Goal: Communication & Community: Answer question/provide support

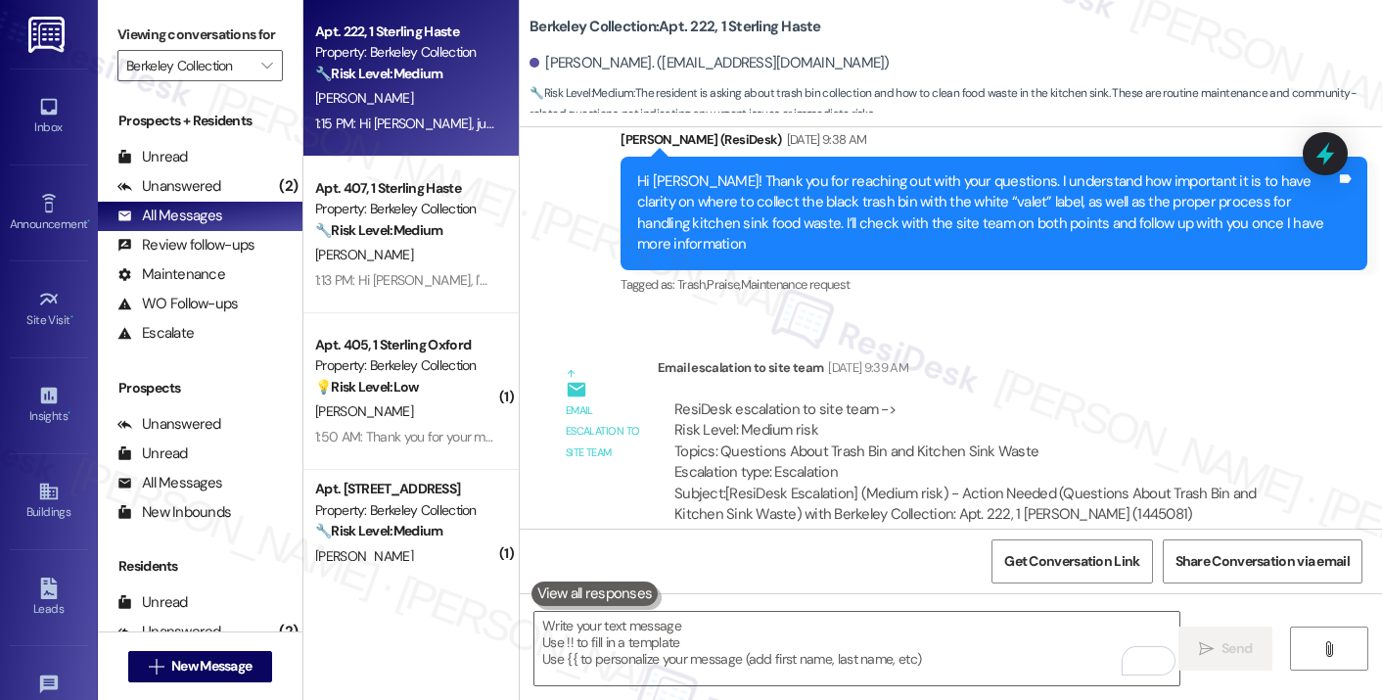
scroll to position [2171, 0]
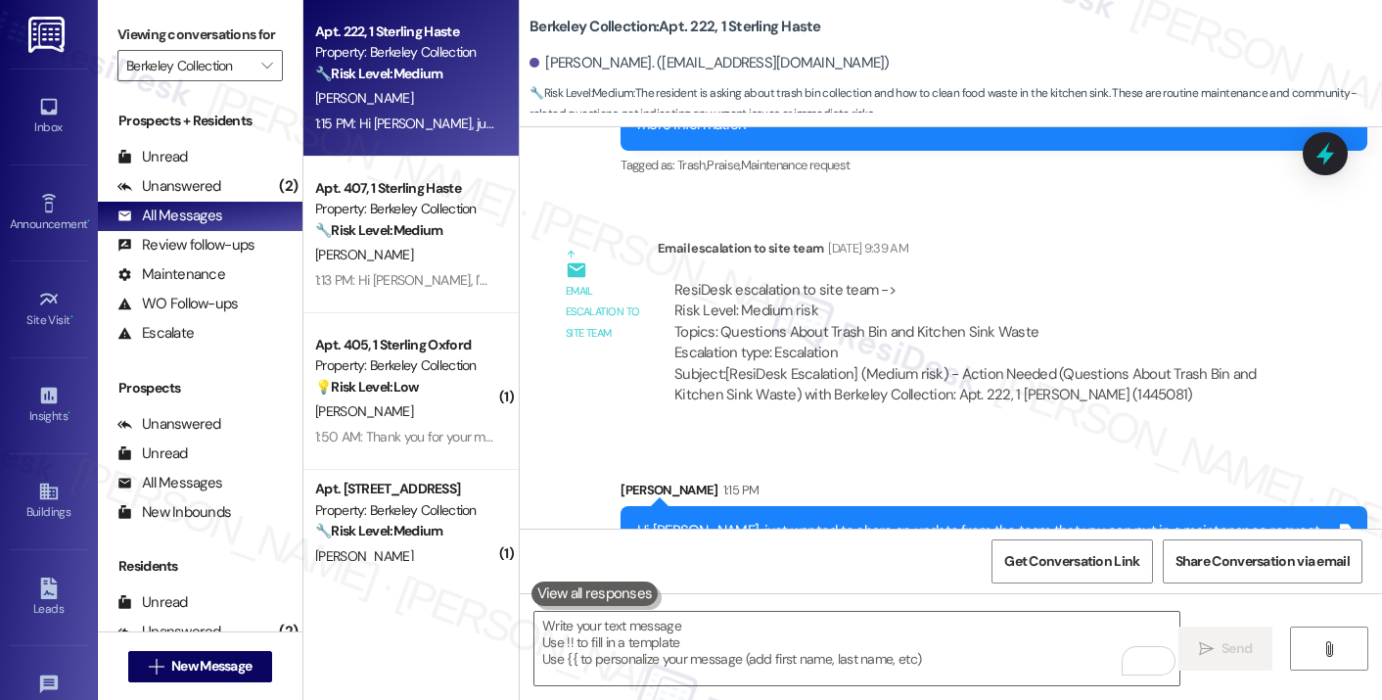
click at [679, 521] on div "Hi [PERSON_NAME], just wanted to share an update from the team that you can put…" at bounding box center [986, 542] width 699 height 42
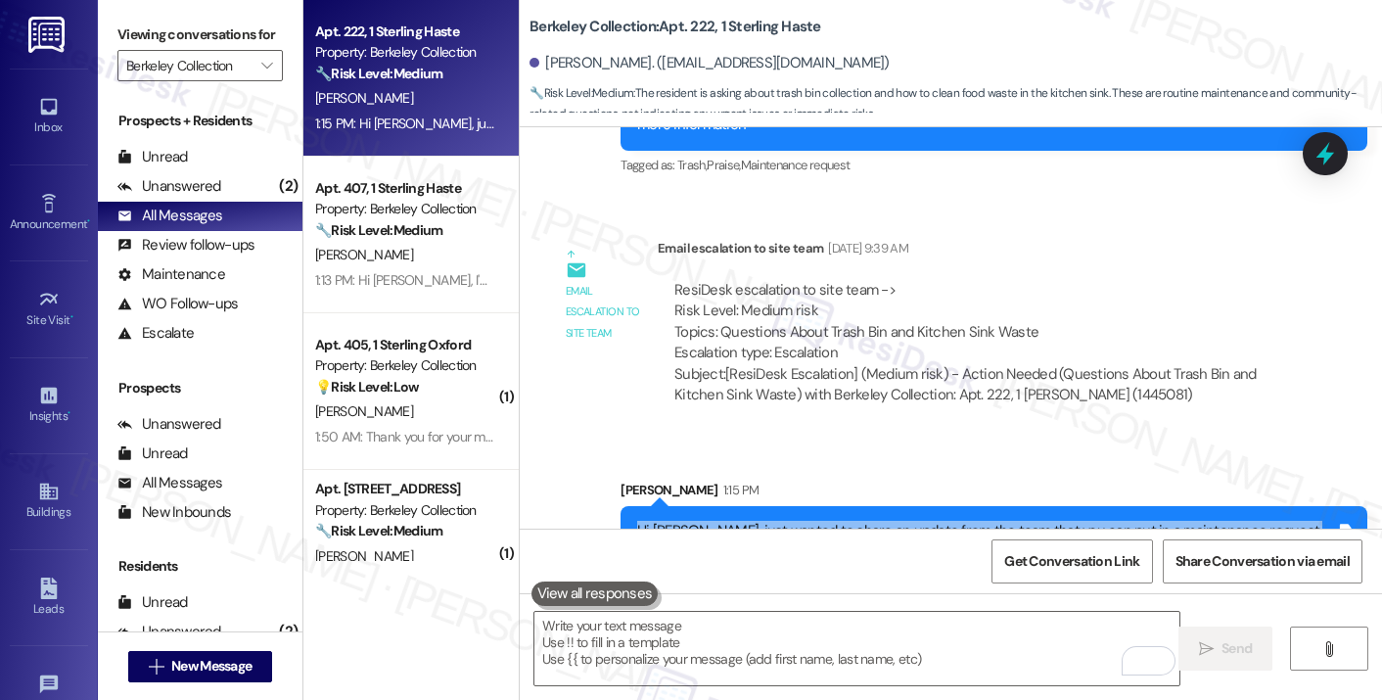
click at [679, 521] on div "Hi [PERSON_NAME], just wanted to share an update from the team that you can put…" at bounding box center [986, 542] width 699 height 42
click at [756, 521] on div "Hi [PERSON_NAME], just wanted to share an update from the team that you can put…" at bounding box center [986, 542] width 699 height 42
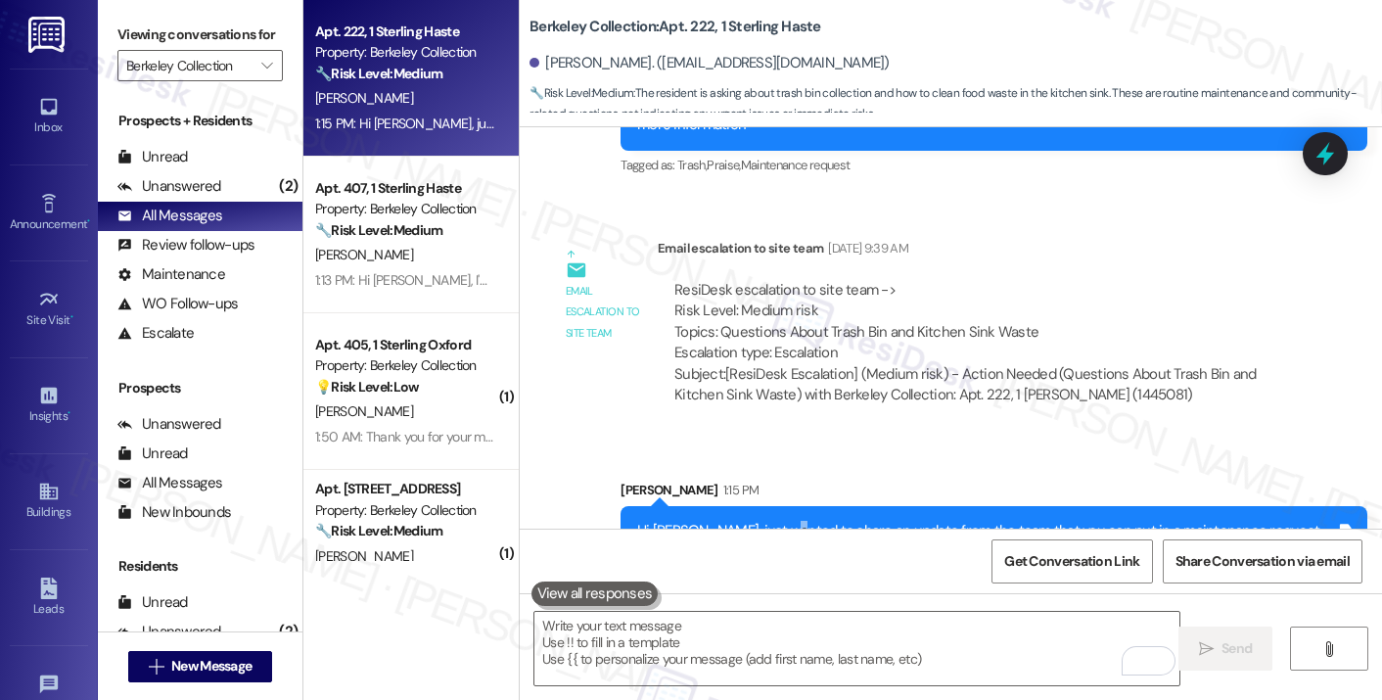
click at [756, 521] on div "Hi [PERSON_NAME], just wanted to share an update from the team that you can put…" at bounding box center [986, 542] width 699 height 42
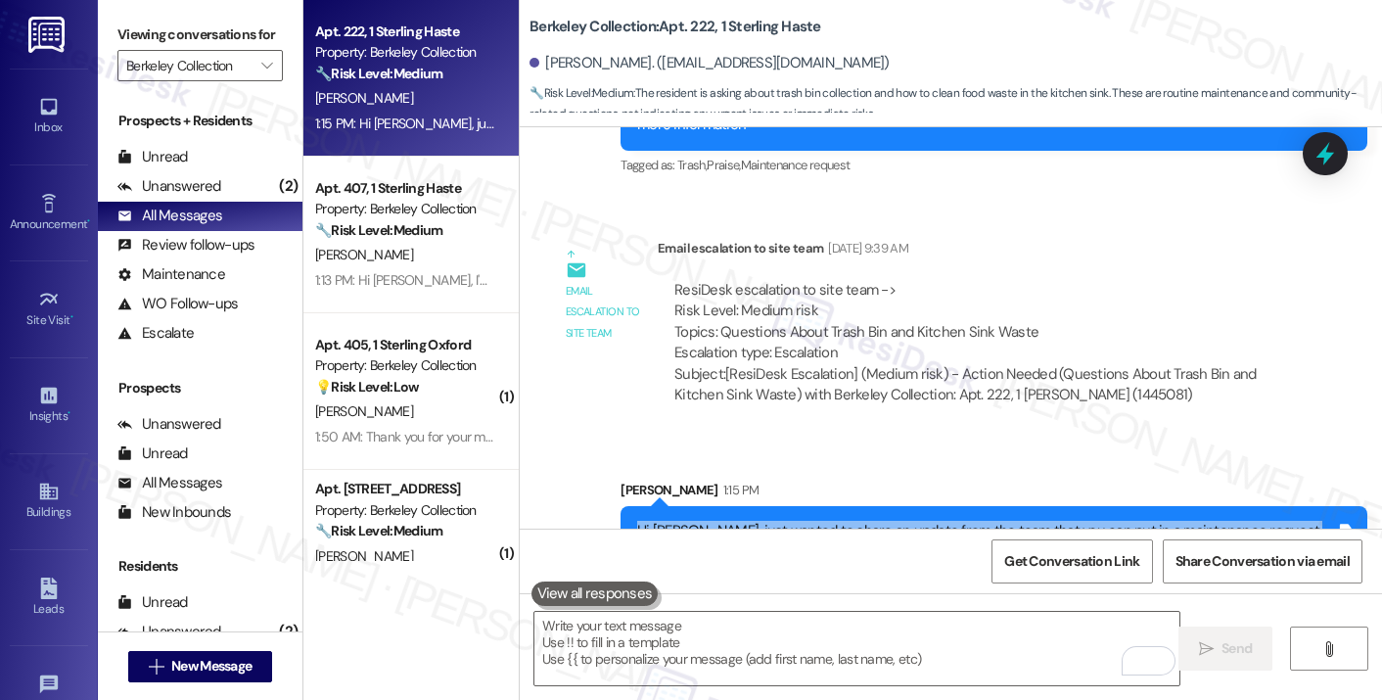
click at [756, 521] on div "Hi [PERSON_NAME], just wanted to share an update from the team that you can put…" at bounding box center [986, 542] width 699 height 42
click at [222, 661] on span "New Message" at bounding box center [211, 666] width 80 height 21
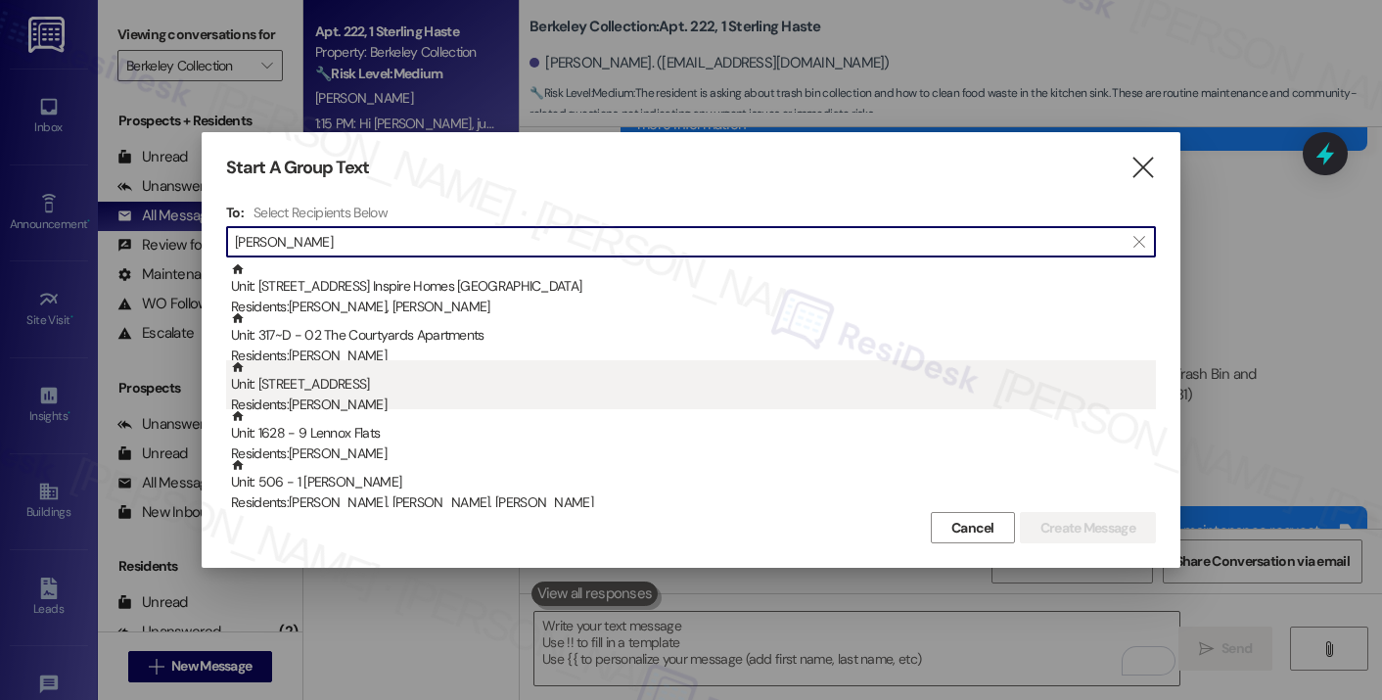
type input "[PERSON_NAME]"
click at [422, 394] on div "Residents: [PERSON_NAME]" at bounding box center [693, 404] width 925 height 21
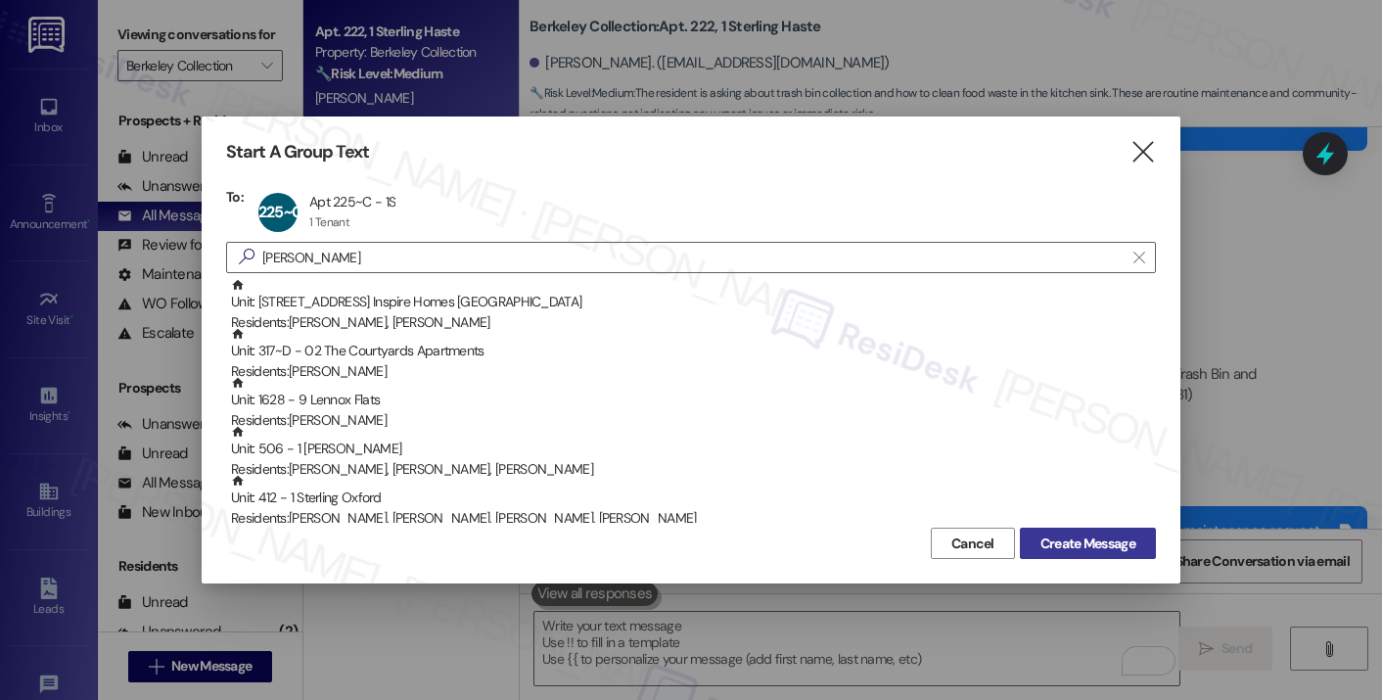
click at [1054, 548] on span "Create Message" at bounding box center [1087, 543] width 95 height 21
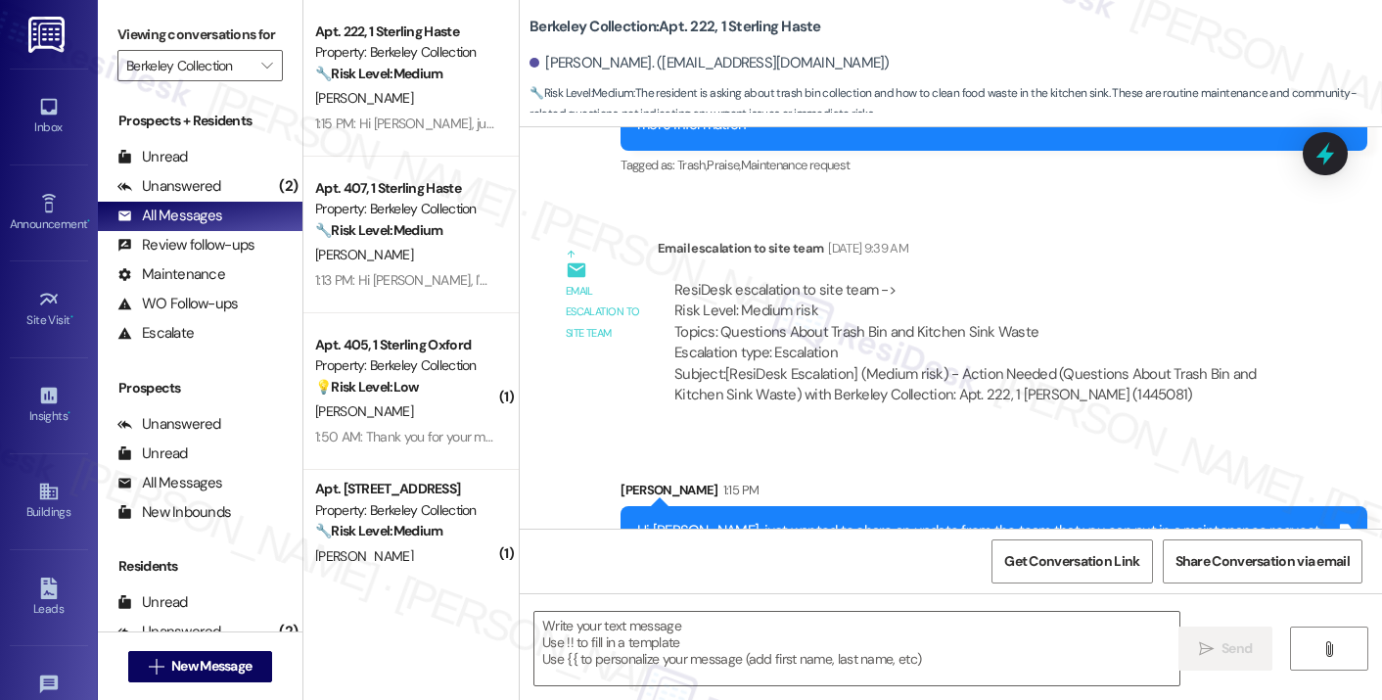
type textarea "Fetching suggested responses. Please feel free to read through the conversation…"
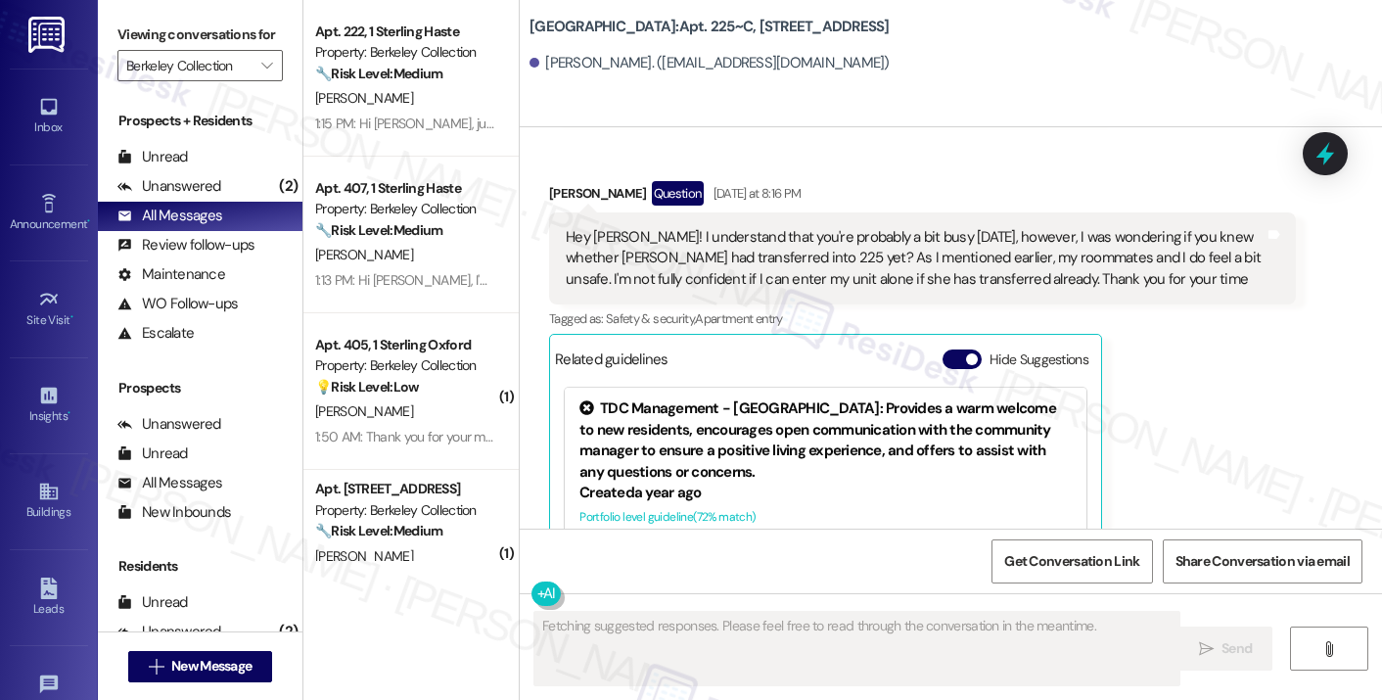
scroll to position [11876, 0]
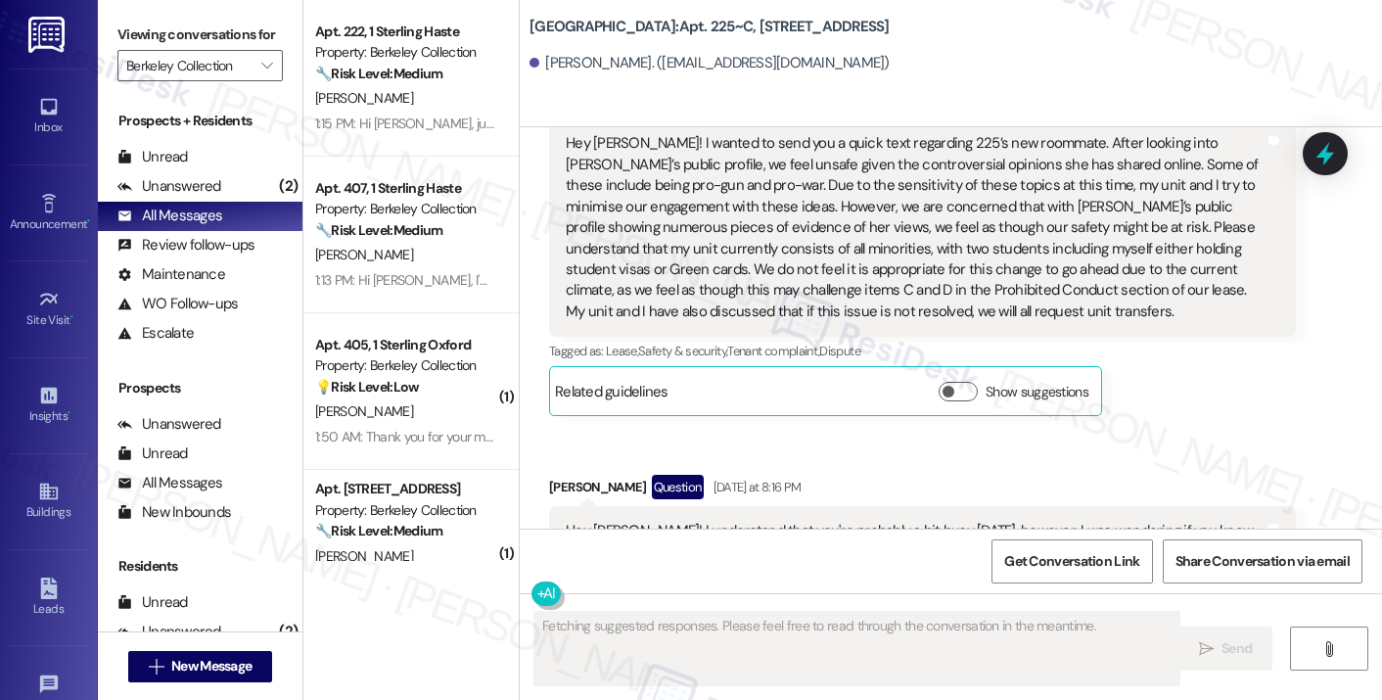
click at [683, 521] on div "Hey [PERSON_NAME]! I understand that you're probably a bit busy [DATE], however…" at bounding box center [915, 552] width 699 height 63
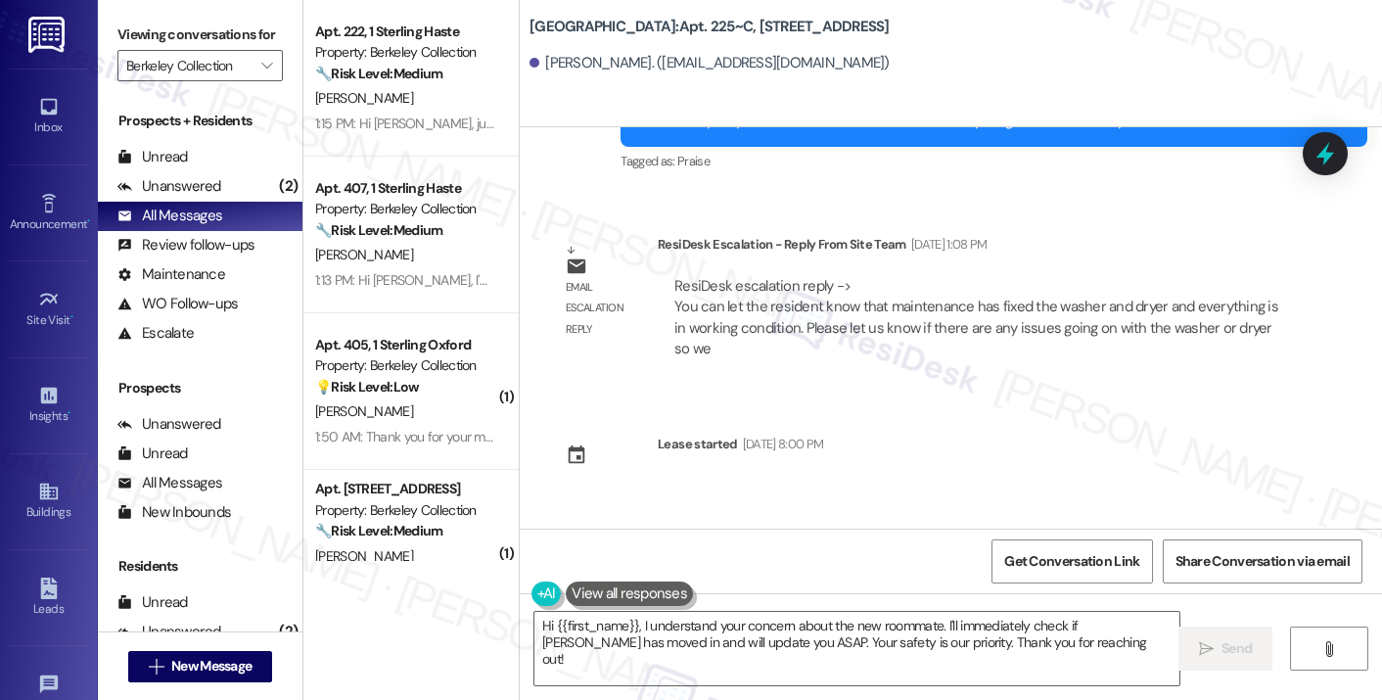
scroll to position [11289, 0]
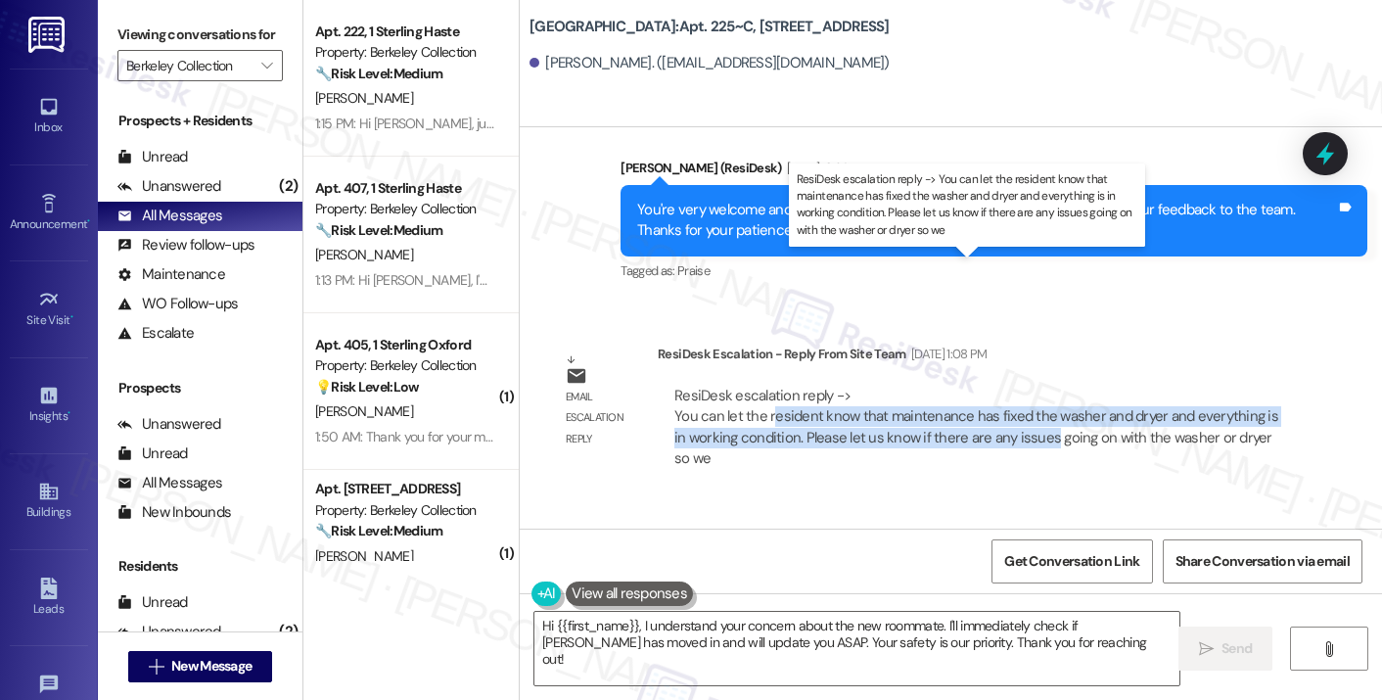
drag, startPoint x: 763, startPoint y: 297, endPoint x: 1022, endPoint y: 300, distance: 258.4
click at [1022, 386] on div "ResiDesk escalation reply -> You can let the resident know that maintenance has…" at bounding box center [976, 427] width 604 height 82
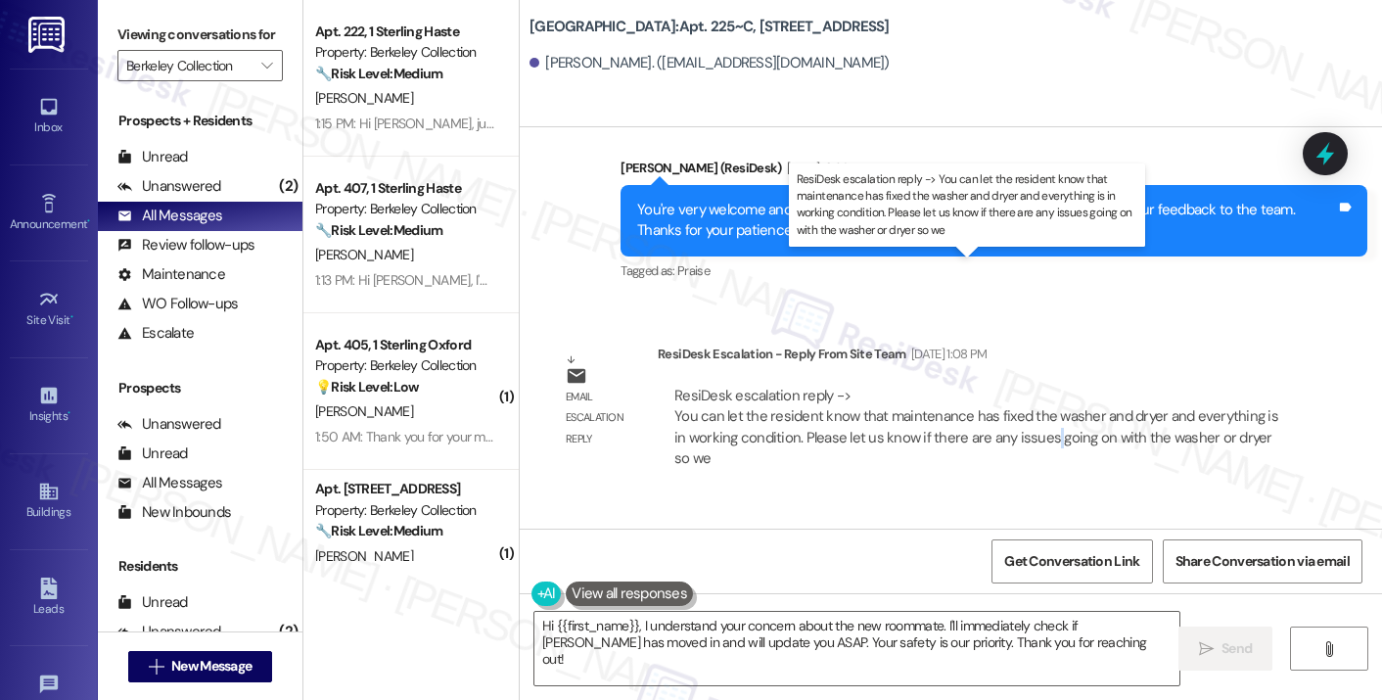
click at [1022, 386] on div "ResiDesk escalation reply -> You can let the resident know that maintenance has…" at bounding box center [976, 427] width 604 height 82
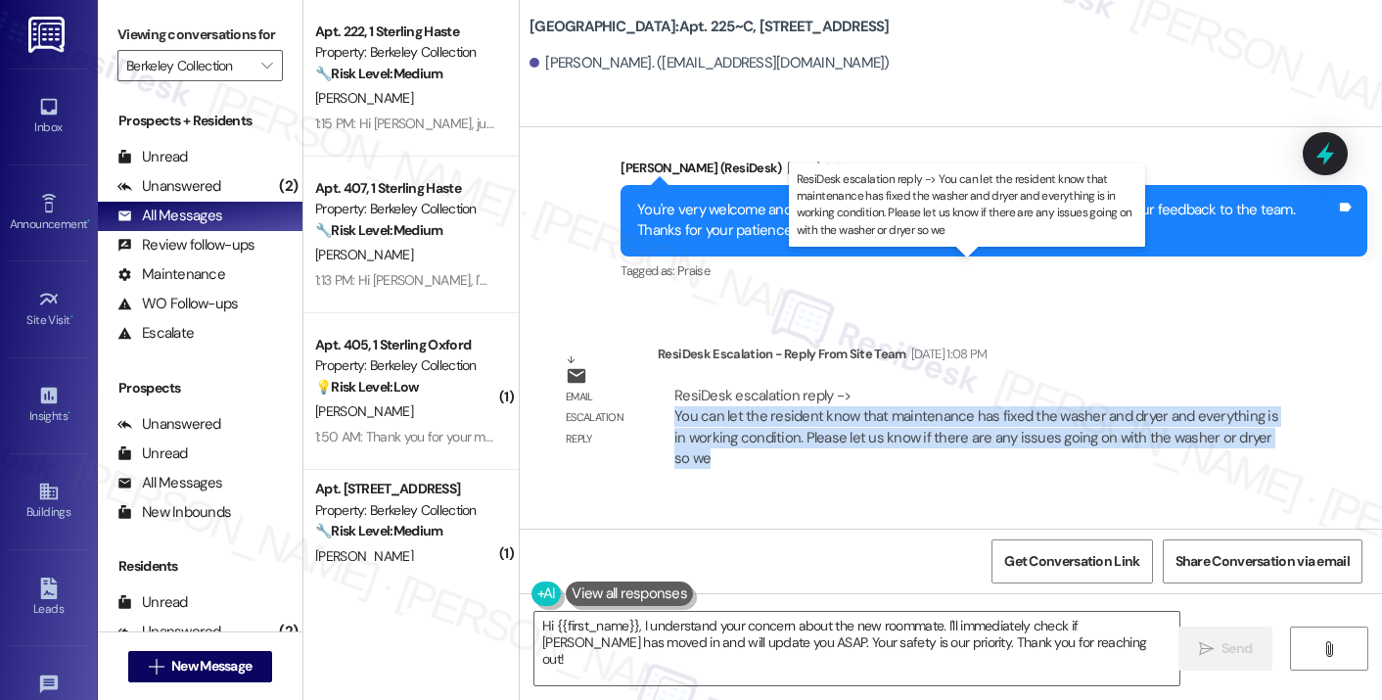
click at [1022, 386] on div "ResiDesk escalation reply -> You can let the resident know that maintenance has…" at bounding box center [976, 427] width 604 height 82
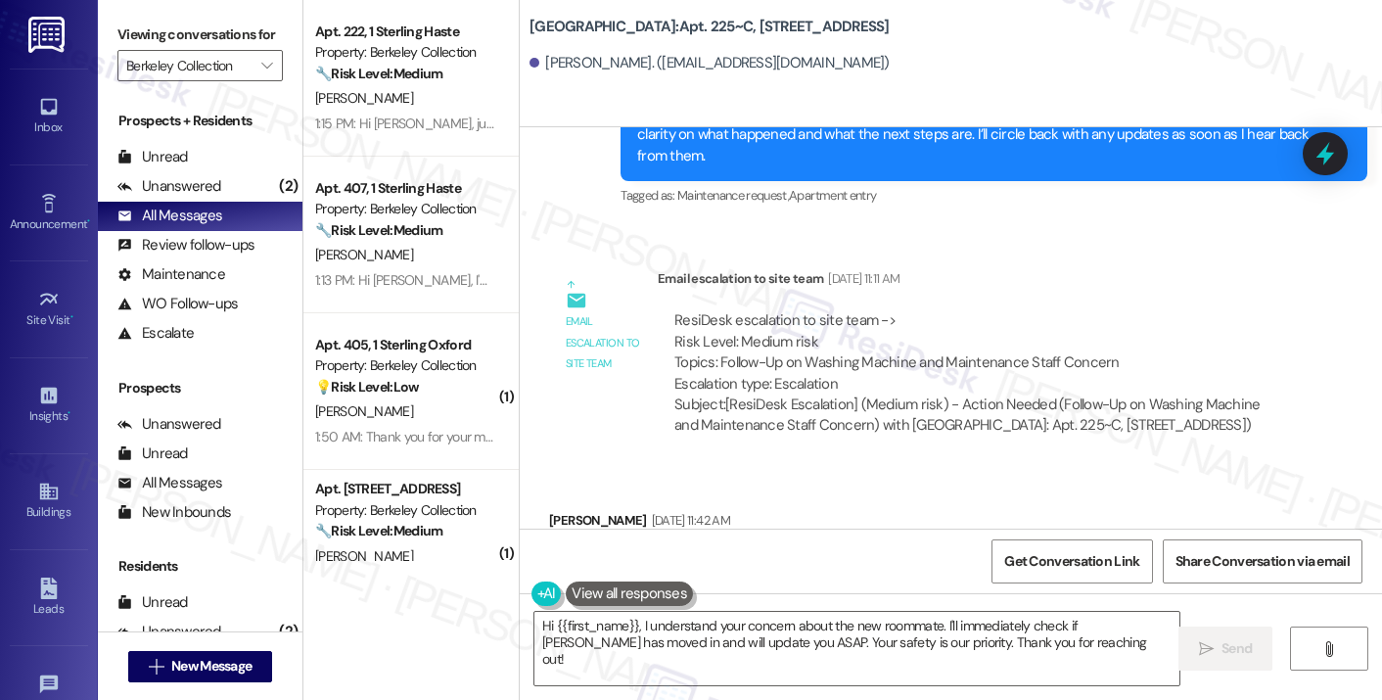
scroll to position [10604, 0]
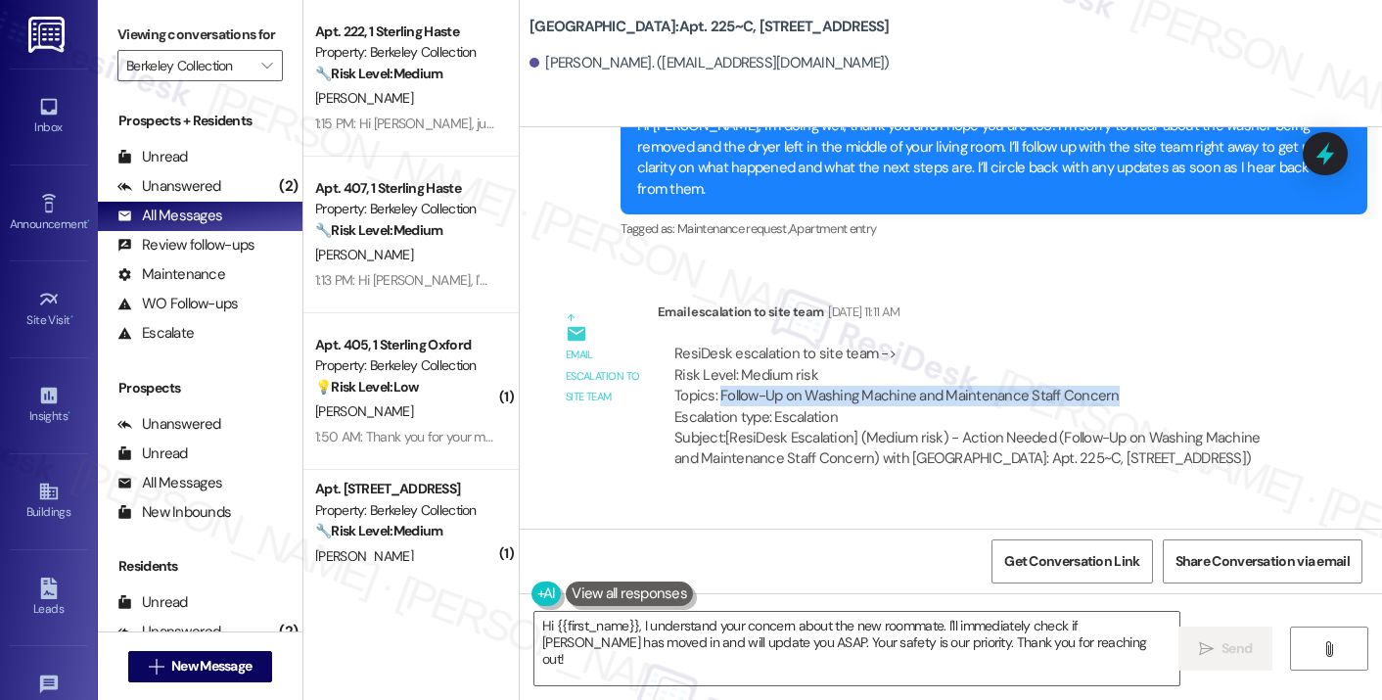
drag, startPoint x: 708, startPoint y: 292, endPoint x: 1098, endPoint y: 296, distance: 389.5
click at [1098, 343] on div "ResiDesk escalation to site team -> Risk Level: Medium risk Topics: Follow-Up o…" at bounding box center [976, 385] width 605 height 84
copy div "Follow-Up on Washing Machine and Maintenance Staff Concern"
click at [199, 33] on label "Viewing conversations for" at bounding box center [199, 35] width 165 height 30
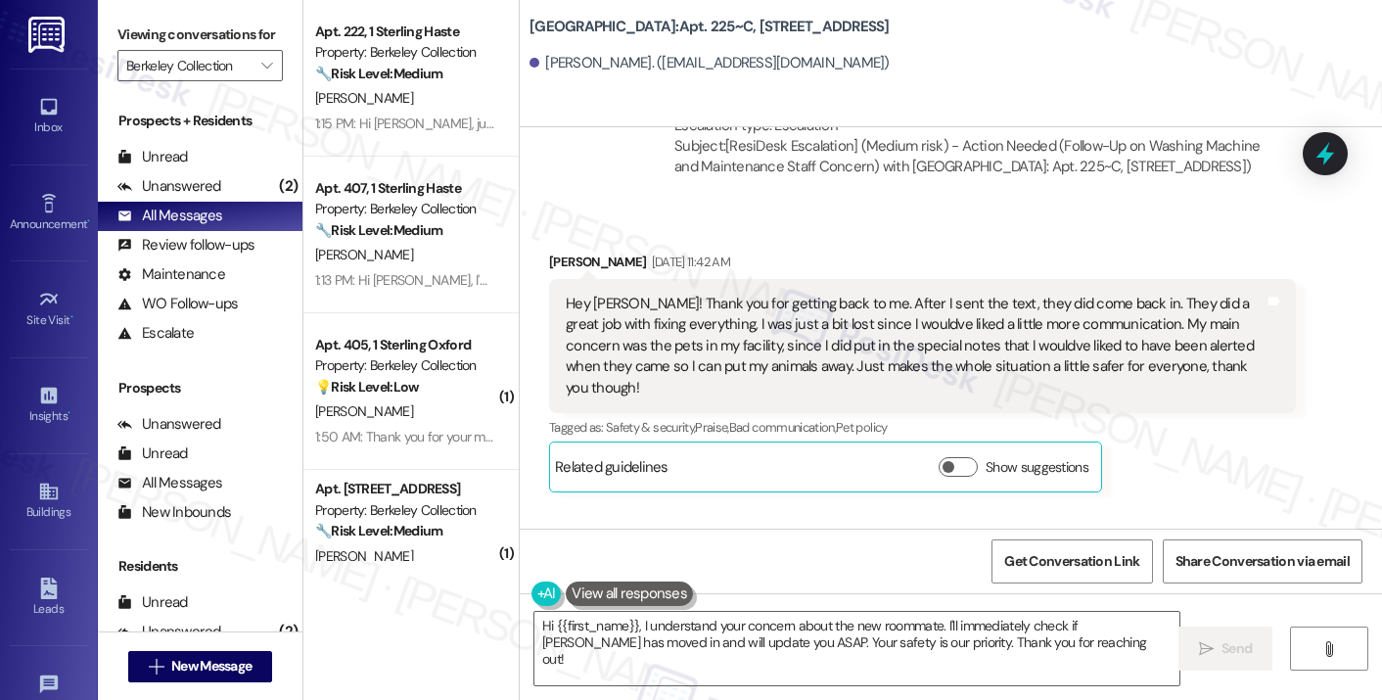
scroll to position [10898, 0]
click at [736, 292] on div "Hey [PERSON_NAME]! Thank you for getting back to me. After I sent the text, the…" at bounding box center [915, 344] width 699 height 105
drag, startPoint x: 736, startPoint y: 214, endPoint x: 723, endPoint y: 216, distance: 12.9
click at [730, 292] on div "Hey [PERSON_NAME]! Thank you for getting back to me. After I sent the text, the…" at bounding box center [915, 344] width 699 height 105
click at [723, 292] on div "Hey [PERSON_NAME]! Thank you for getting back to me. After I sent the text, the…" at bounding box center [915, 344] width 699 height 105
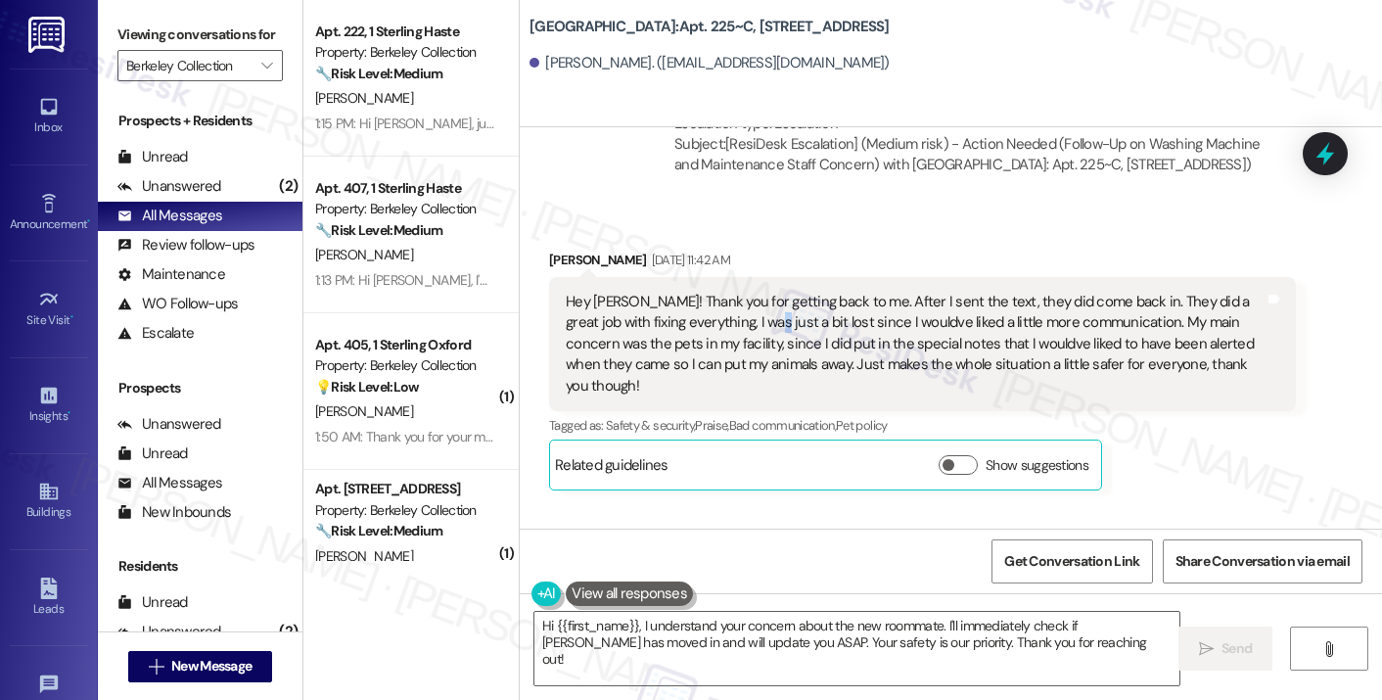
click at [723, 292] on div "Hey [PERSON_NAME]! Thank you for getting back to me. After I sent the text, the…" at bounding box center [915, 344] width 699 height 105
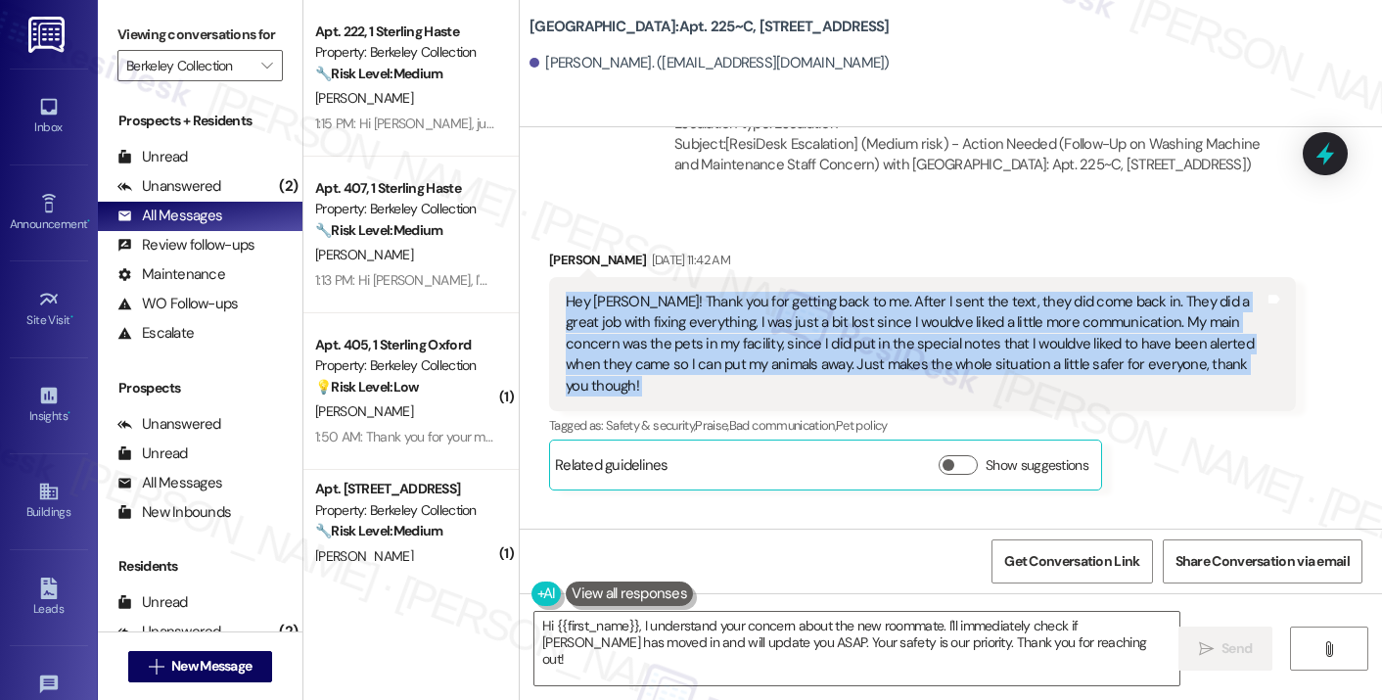
click at [723, 292] on div "Hey [PERSON_NAME]! Thank you for getting back to me. After I sent the text, the…" at bounding box center [915, 344] width 699 height 105
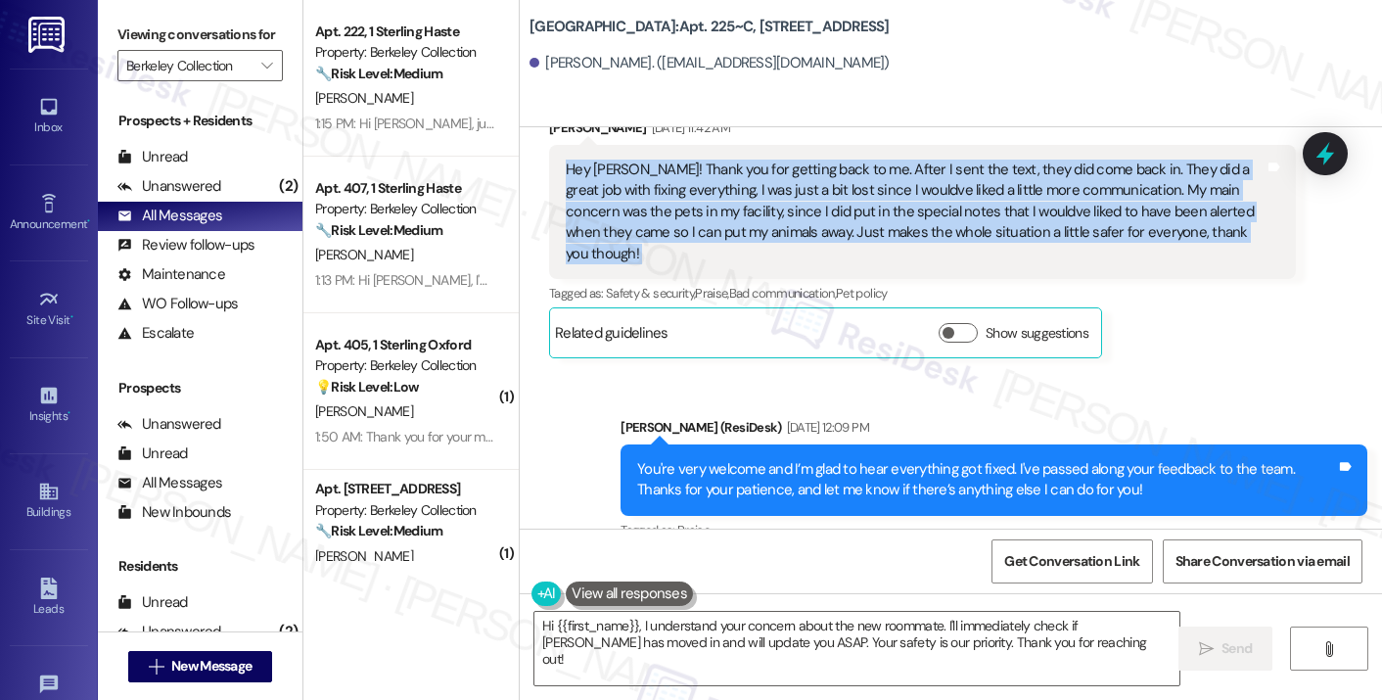
scroll to position [11191, 0]
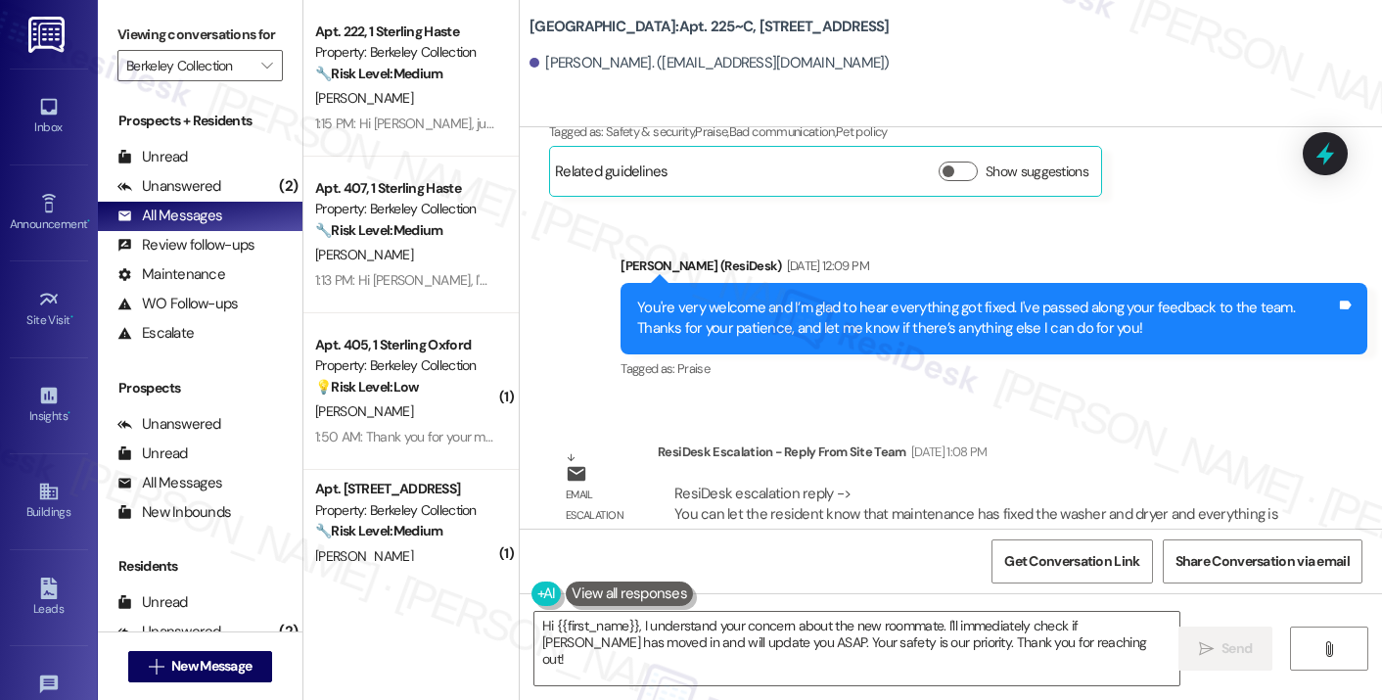
click at [970, 297] on div "You're very welcome and I’m glad to hear everything got fixed. I've passed alon…" at bounding box center [986, 318] width 699 height 42
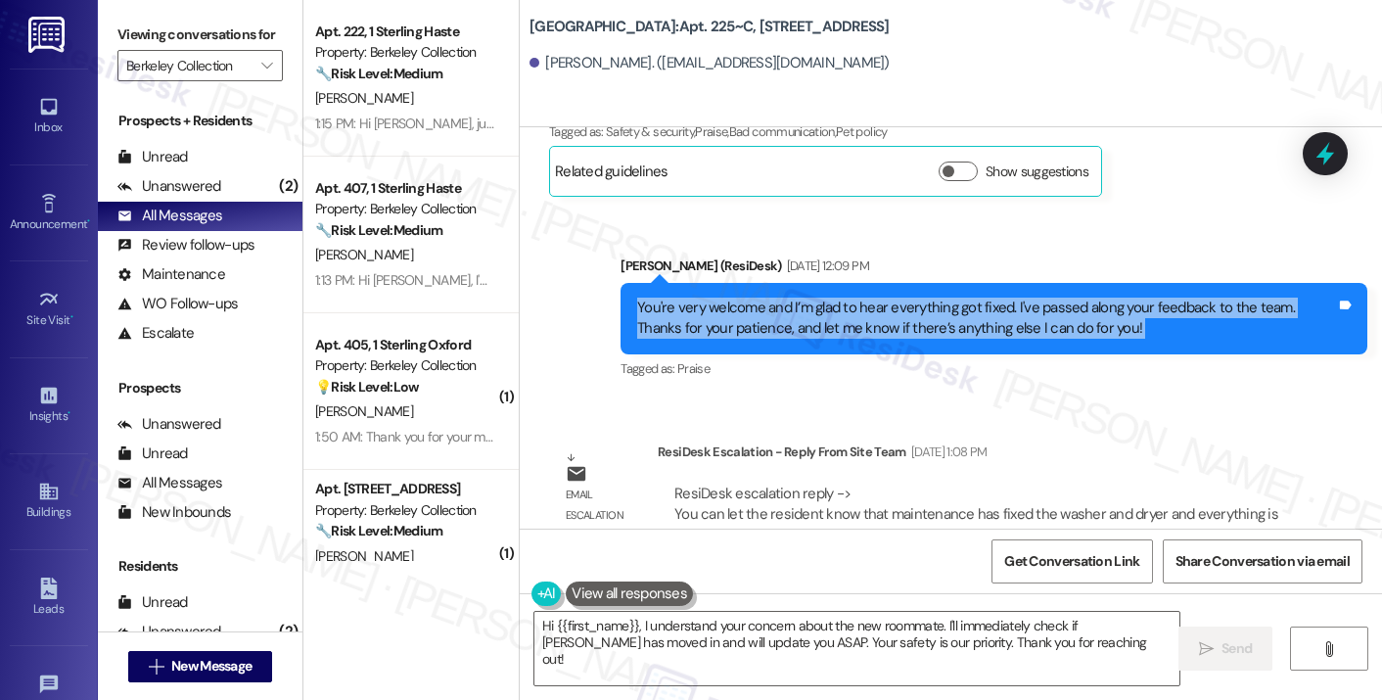
click at [970, 297] on div "You're very welcome and I’m glad to hear everything got fixed. I've passed alon…" at bounding box center [986, 318] width 699 height 42
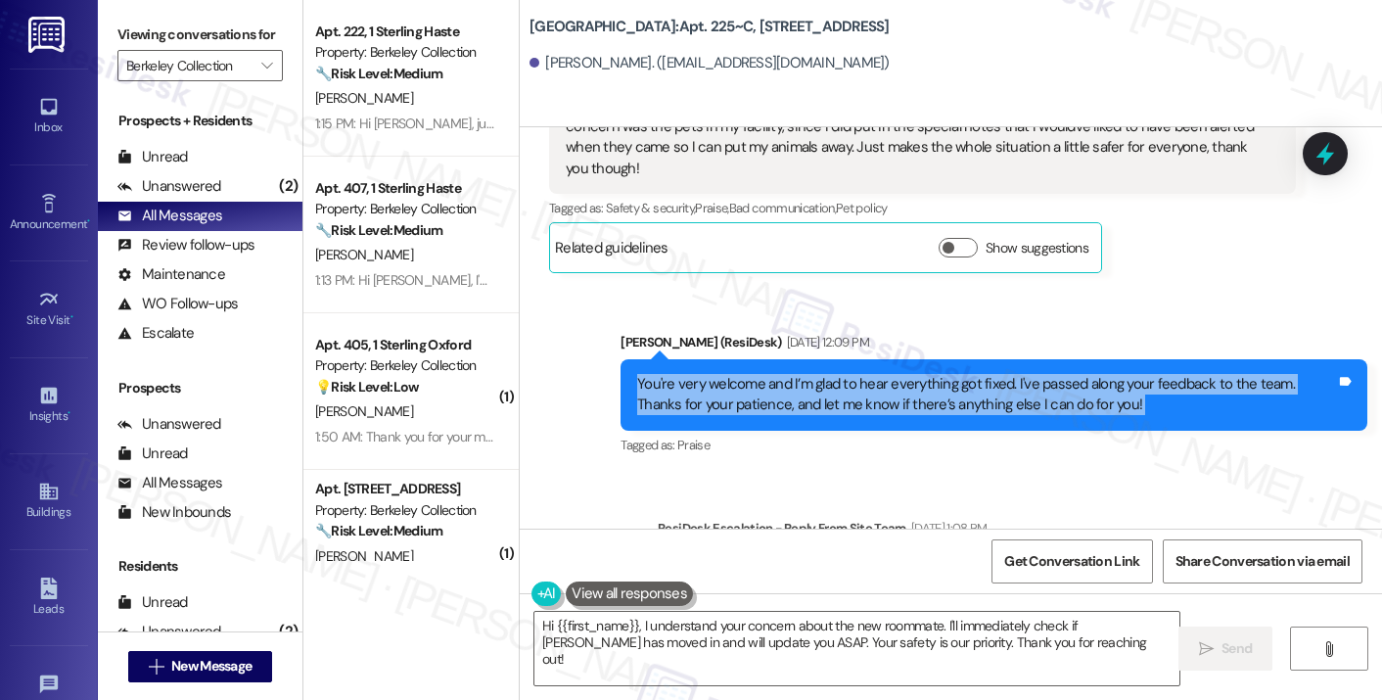
scroll to position [10995, 0]
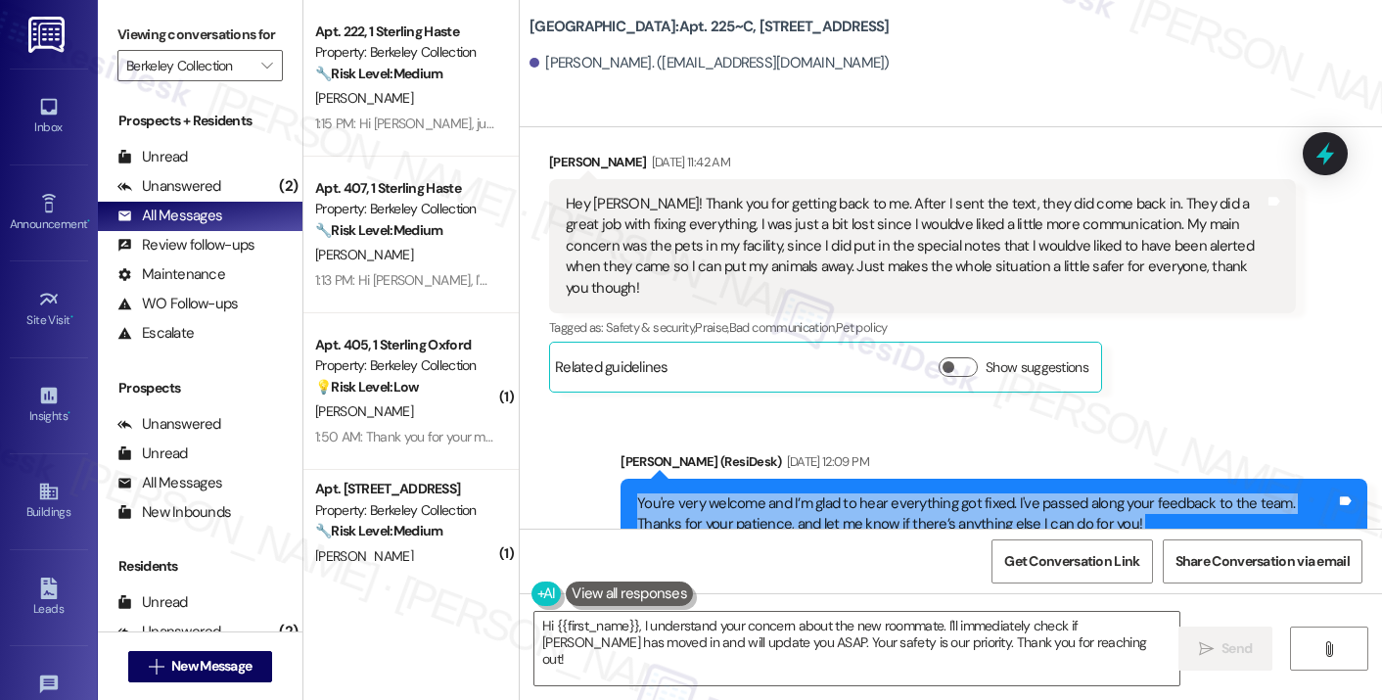
click at [770, 493] on div "You're very welcome and I’m glad to hear everything got fixed. I've passed alon…" at bounding box center [986, 514] width 699 height 42
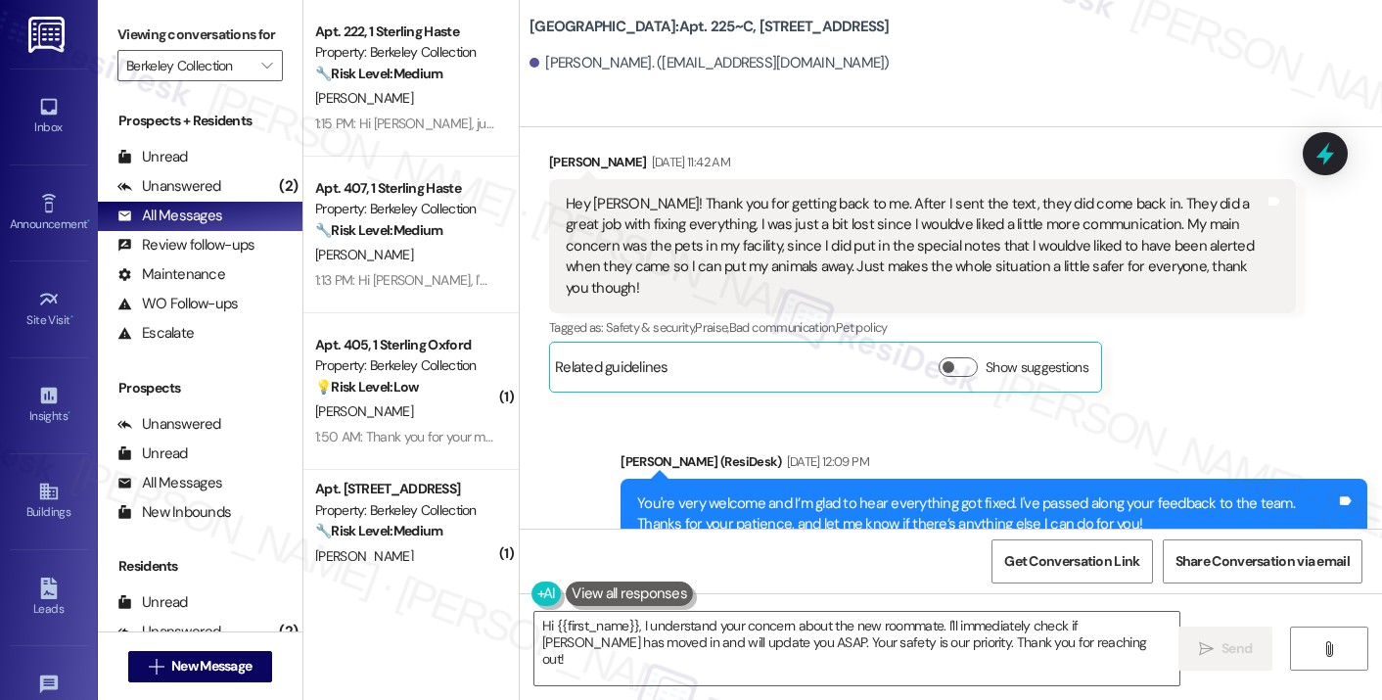
click at [770, 493] on div "You're very welcome and I’m glad to hear everything got fixed. I've passed alon…" at bounding box center [986, 514] width 699 height 42
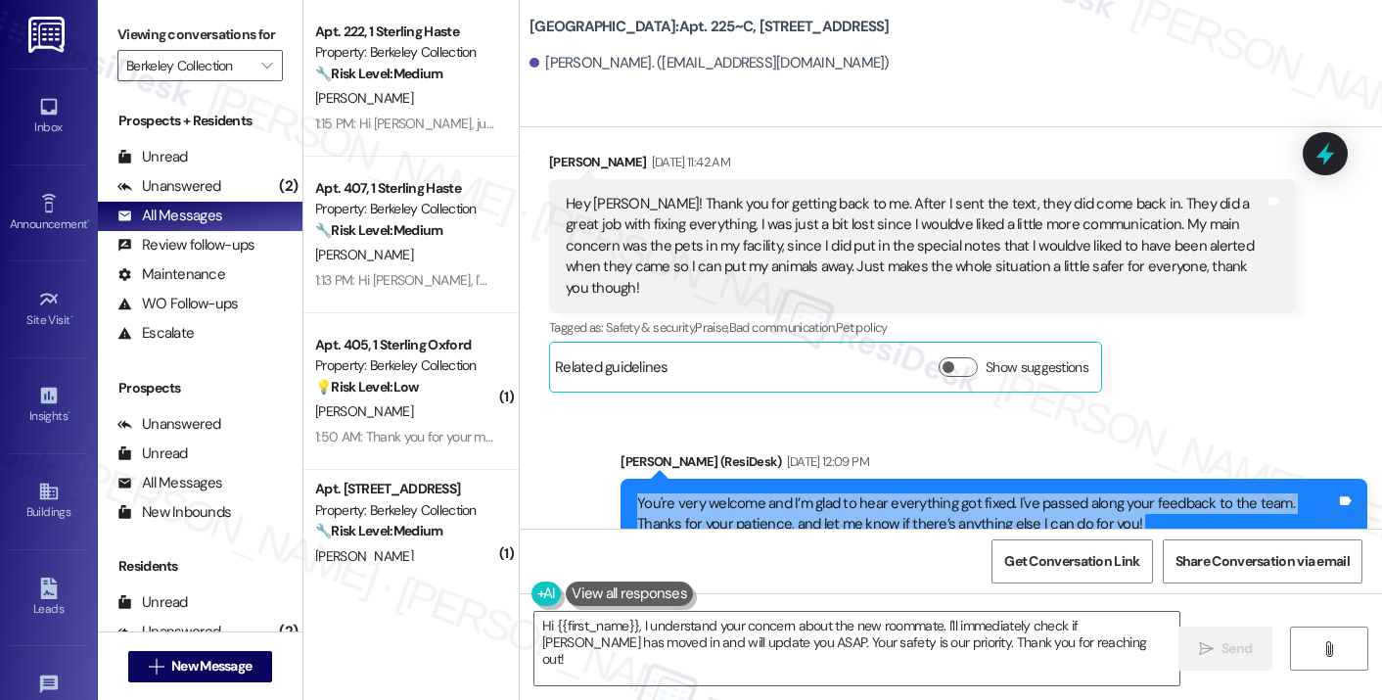
click at [768, 493] on div "You're very welcome and I’m glad to hear everything got fixed. I've passed alon…" at bounding box center [986, 514] width 699 height 42
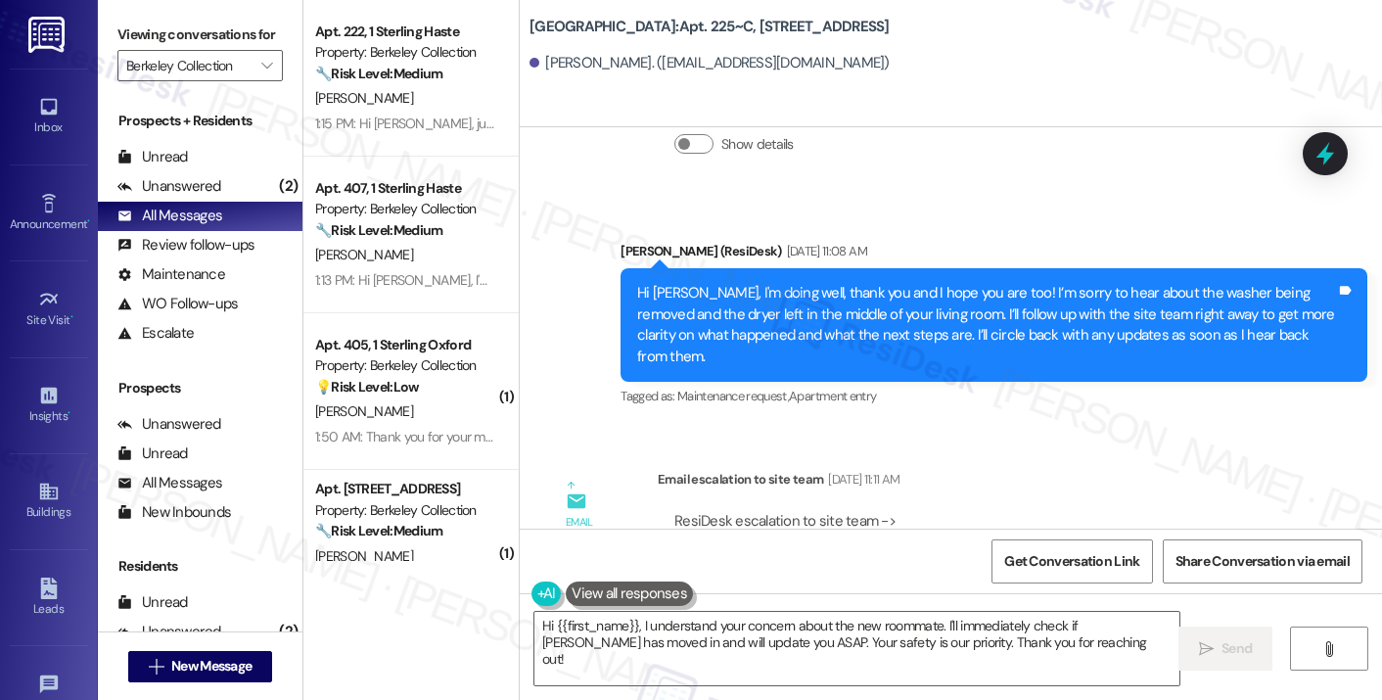
scroll to position [10408, 0]
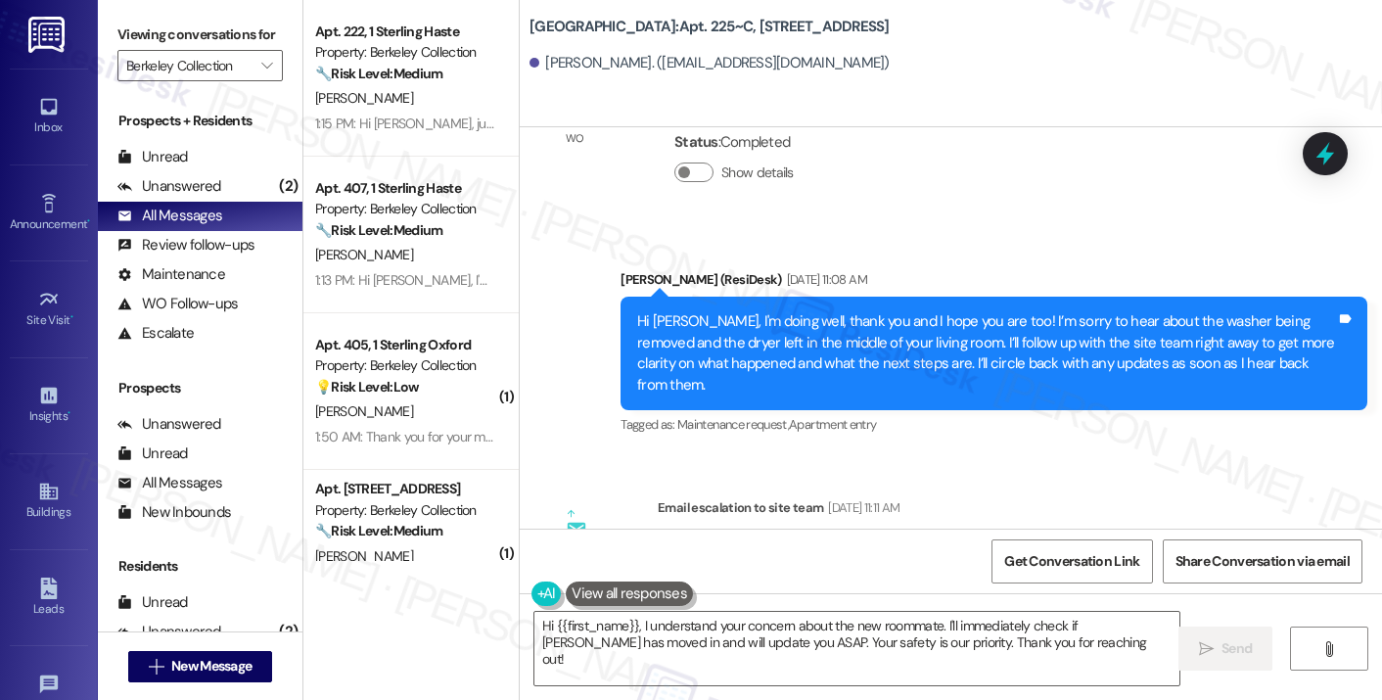
click at [779, 311] on div "Hi [PERSON_NAME], I'm doing well, thank you and I hope you are too! I’m sorry t…" at bounding box center [986, 353] width 699 height 84
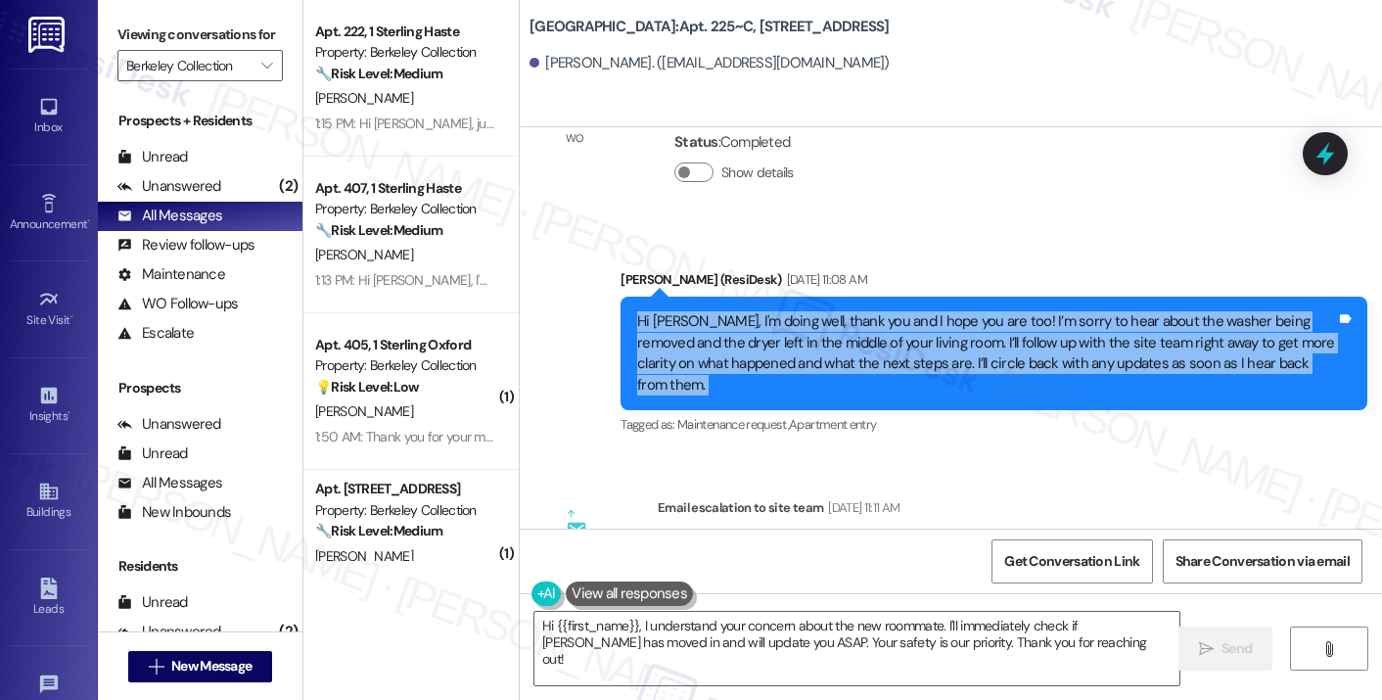
click at [779, 311] on div "Hi [PERSON_NAME], I'm doing well, thank you and I hope you are too! I’m sorry t…" at bounding box center [986, 353] width 699 height 84
click at [909, 311] on div "Hi [PERSON_NAME], I'm doing well, thank you and I hope you are too! I’m sorry t…" at bounding box center [986, 353] width 699 height 84
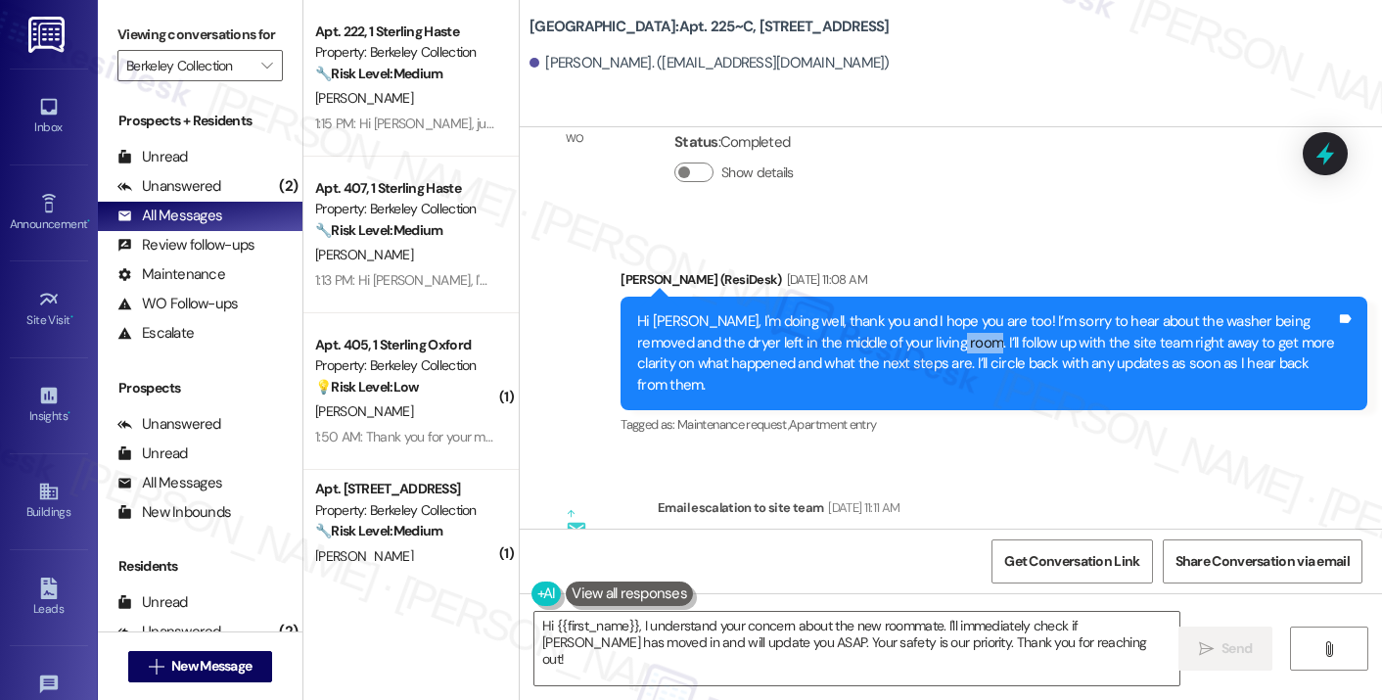
click at [909, 311] on div "Hi [PERSON_NAME], I'm doing well, thank you and I hope you are too! I’m sorry t…" at bounding box center [986, 353] width 699 height 84
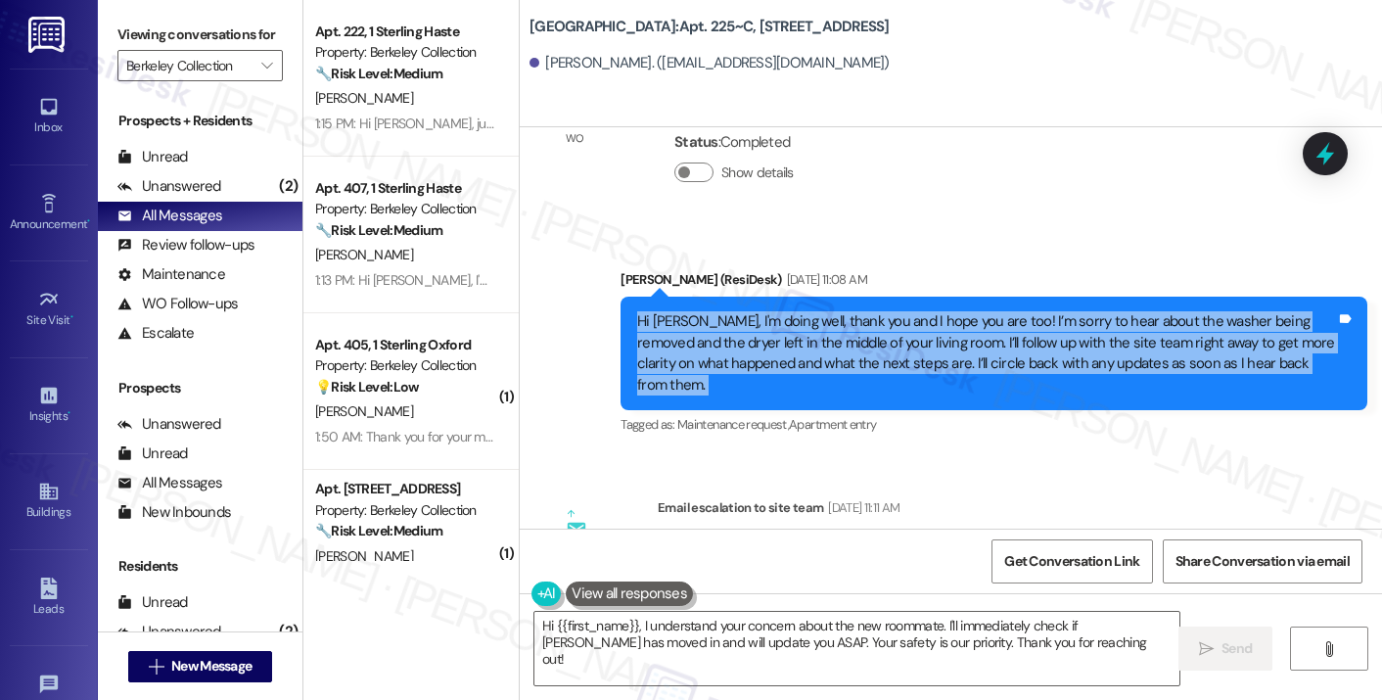
click at [904, 311] on div "Hi [PERSON_NAME], I'm doing well, thank you and I hope you are too! I’m sorry t…" at bounding box center [986, 353] width 699 height 84
click at [873, 311] on div "Hi [PERSON_NAME], I'm doing well, thank you and I hope you are too! I’m sorry t…" at bounding box center [986, 353] width 699 height 84
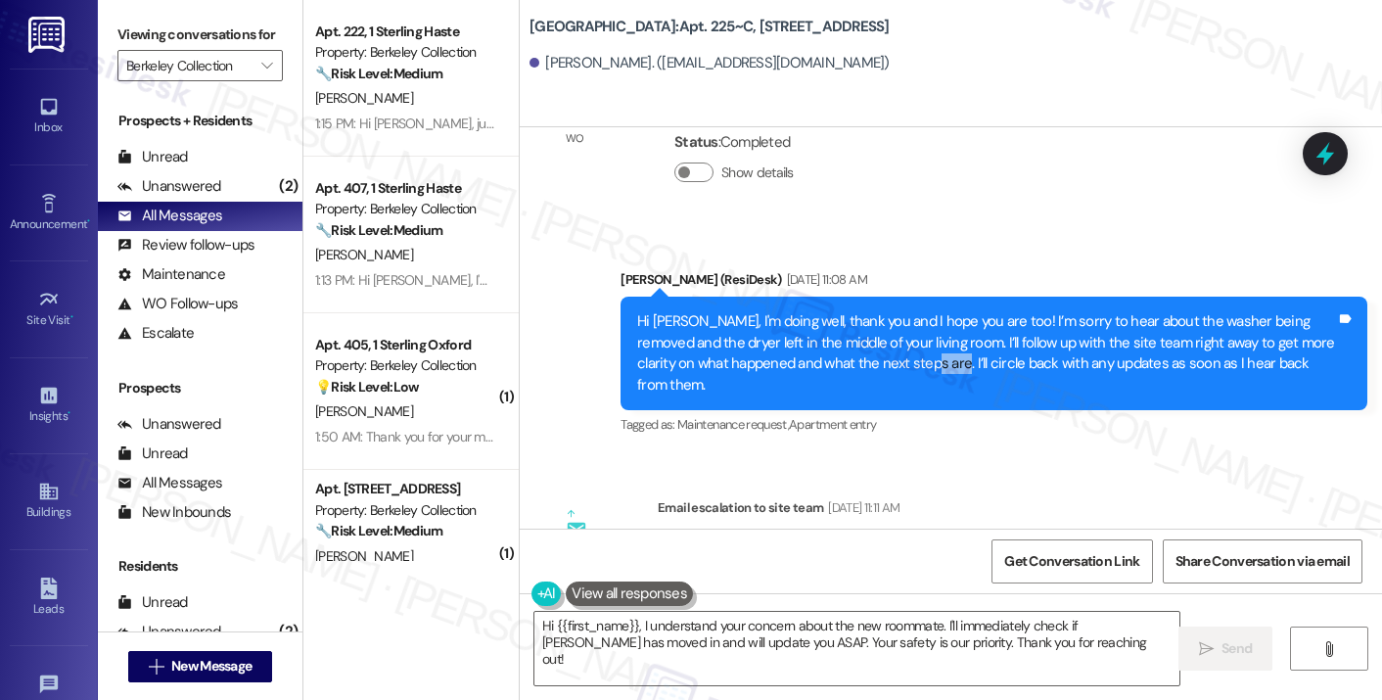
click at [871, 311] on div "Hi [PERSON_NAME], I'm doing well, thank you and I hope you are too! I’m sorry t…" at bounding box center [986, 353] width 699 height 84
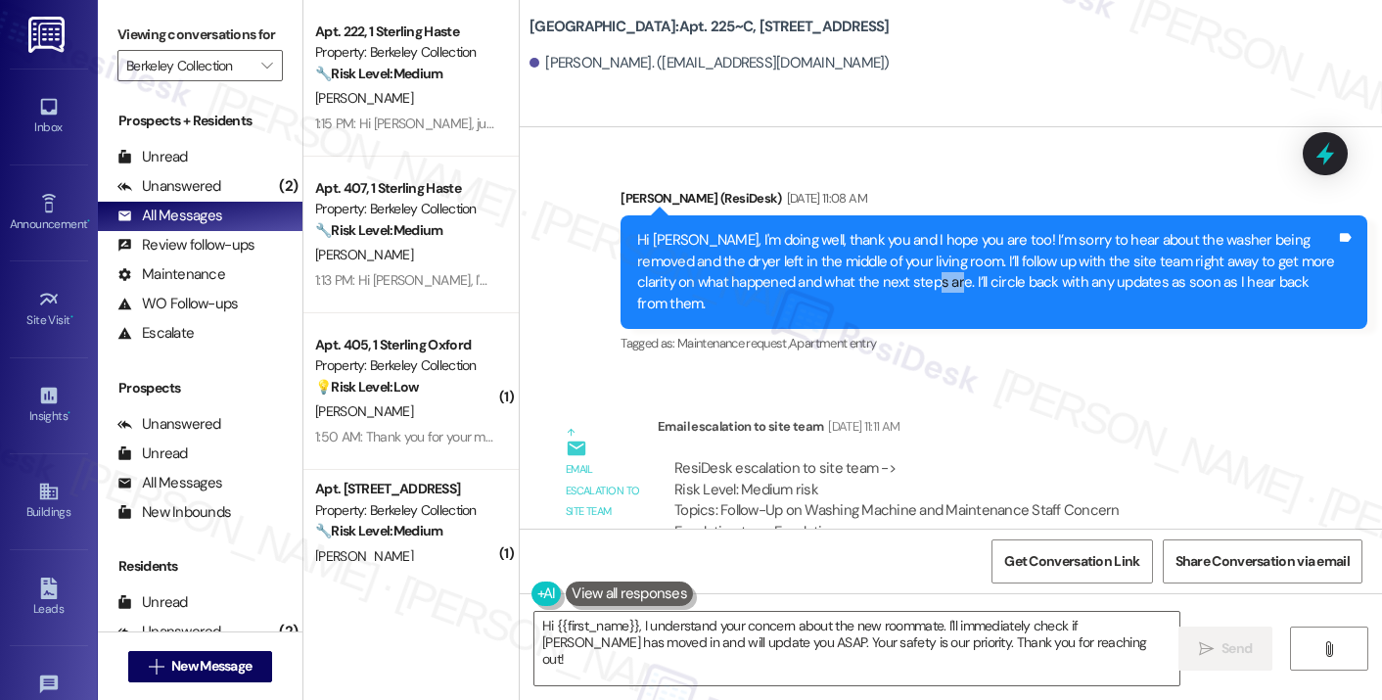
scroll to position [10702, 0]
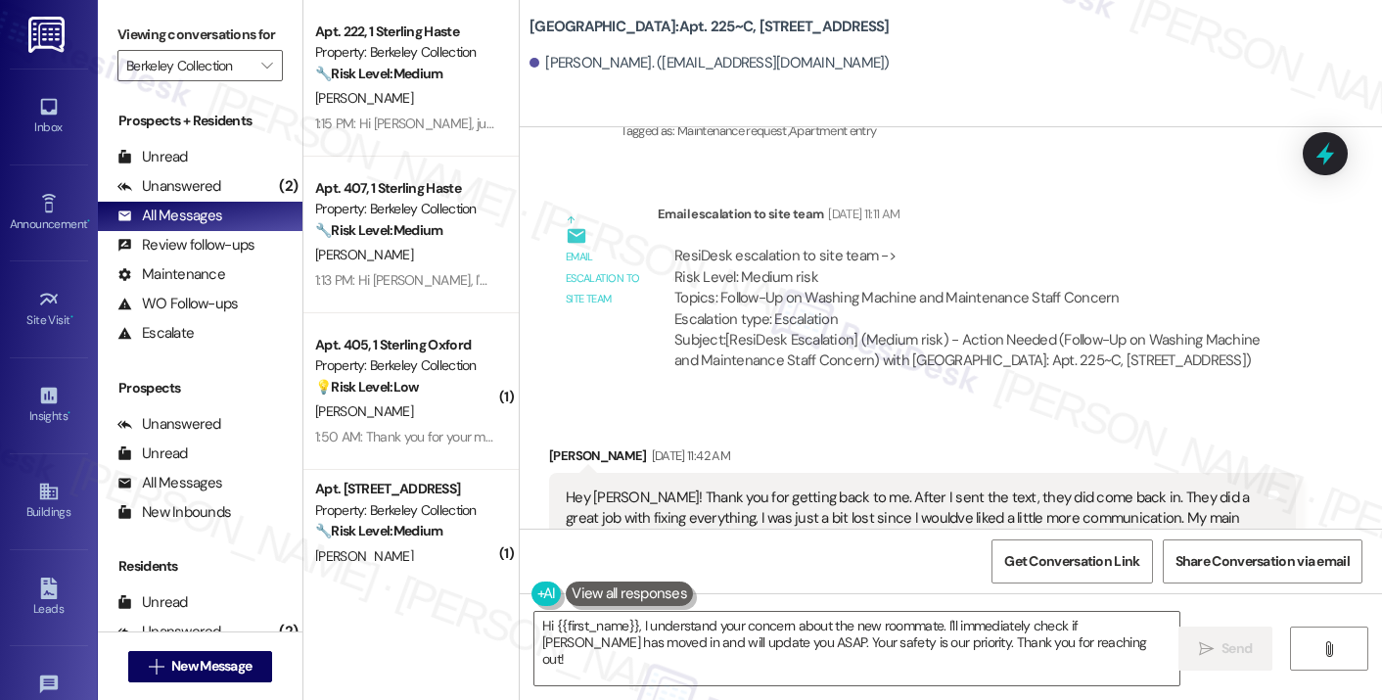
click at [801, 473] on div "Hey [PERSON_NAME]! Thank you for getting back to me. After I sent the text, the…" at bounding box center [922, 540] width 747 height 134
click at [891, 487] on div "Hey [PERSON_NAME]! Thank you for getting back to me. After I sent the text, the…" at bounding box center [915, 539] width 699 height 105
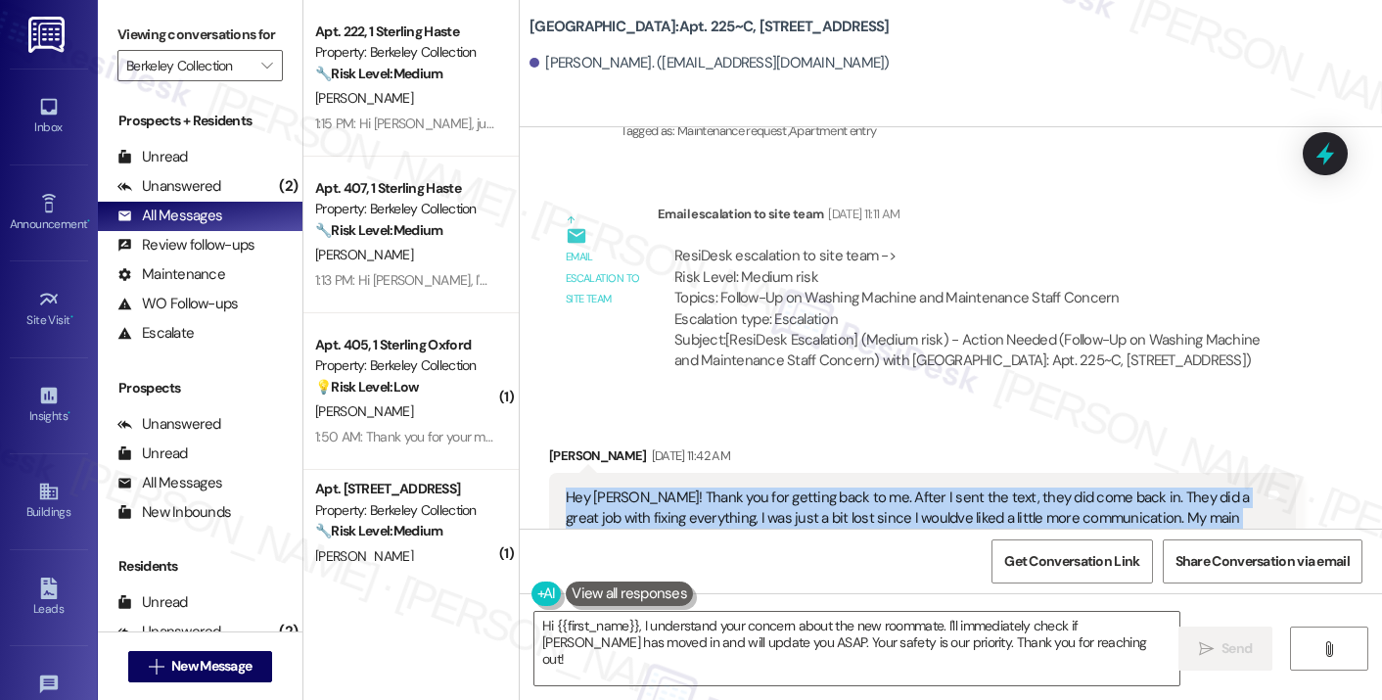
click at [891, 487] on div "Hey [PERSON_NAME]! Thank you for getting back to me. After I sent the text, the…" at bounding box center [915, 539] width 699 height 105
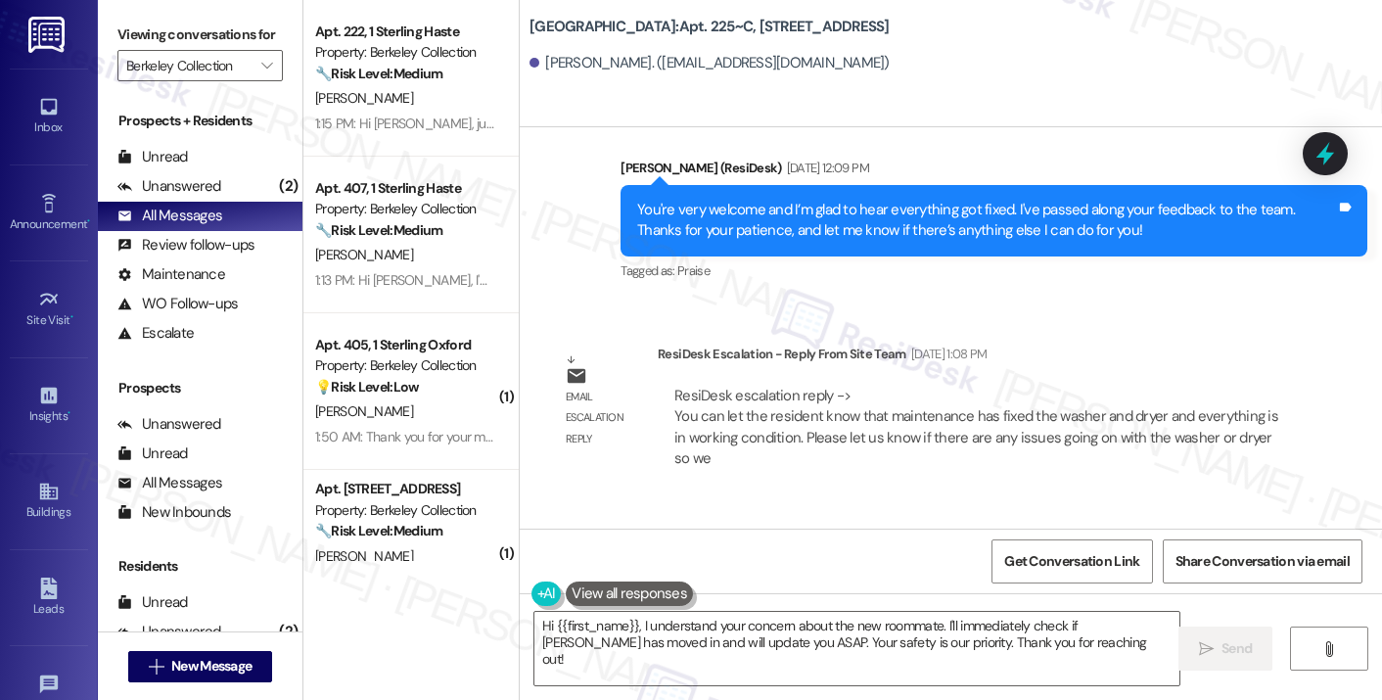
scroll to position [11583, 0]
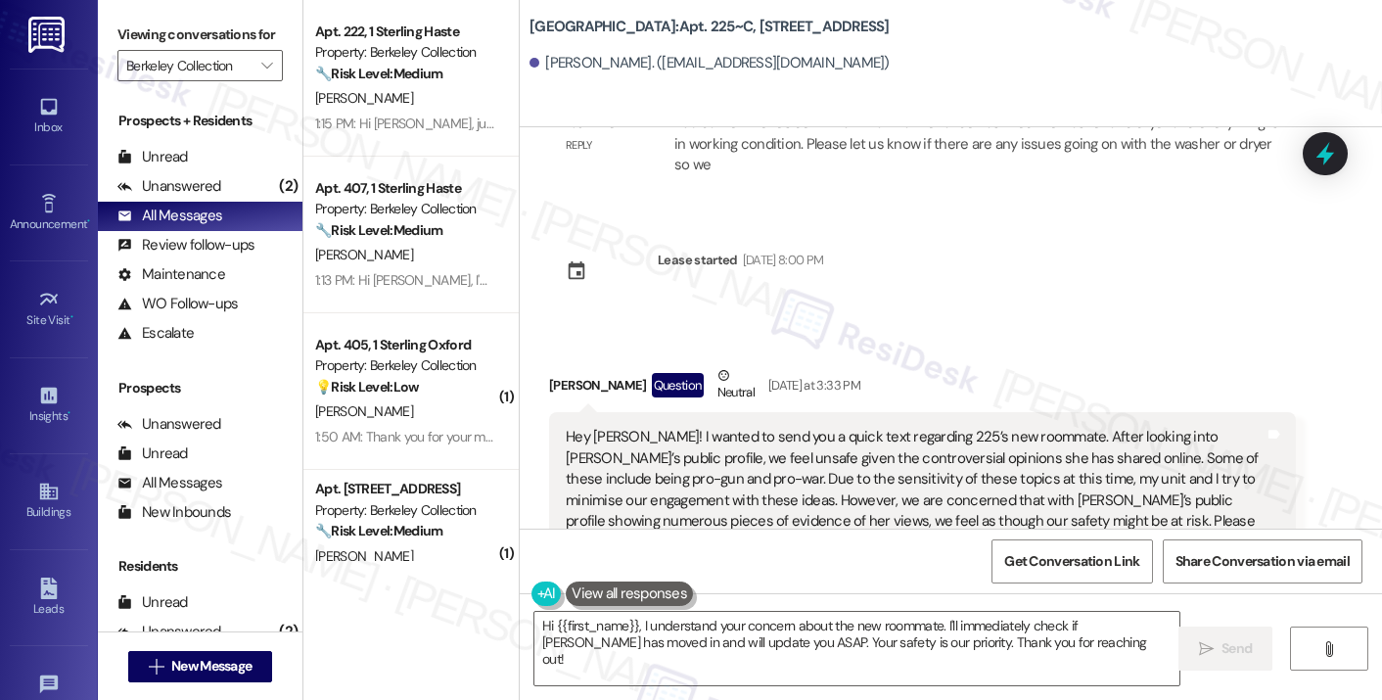
click at [708, 427] on div "Hey [PERSON_NAME]! I wanted to send you a quick text regarding 225’s new roomma…" at bounding box center [915, 521] width 699 height 189
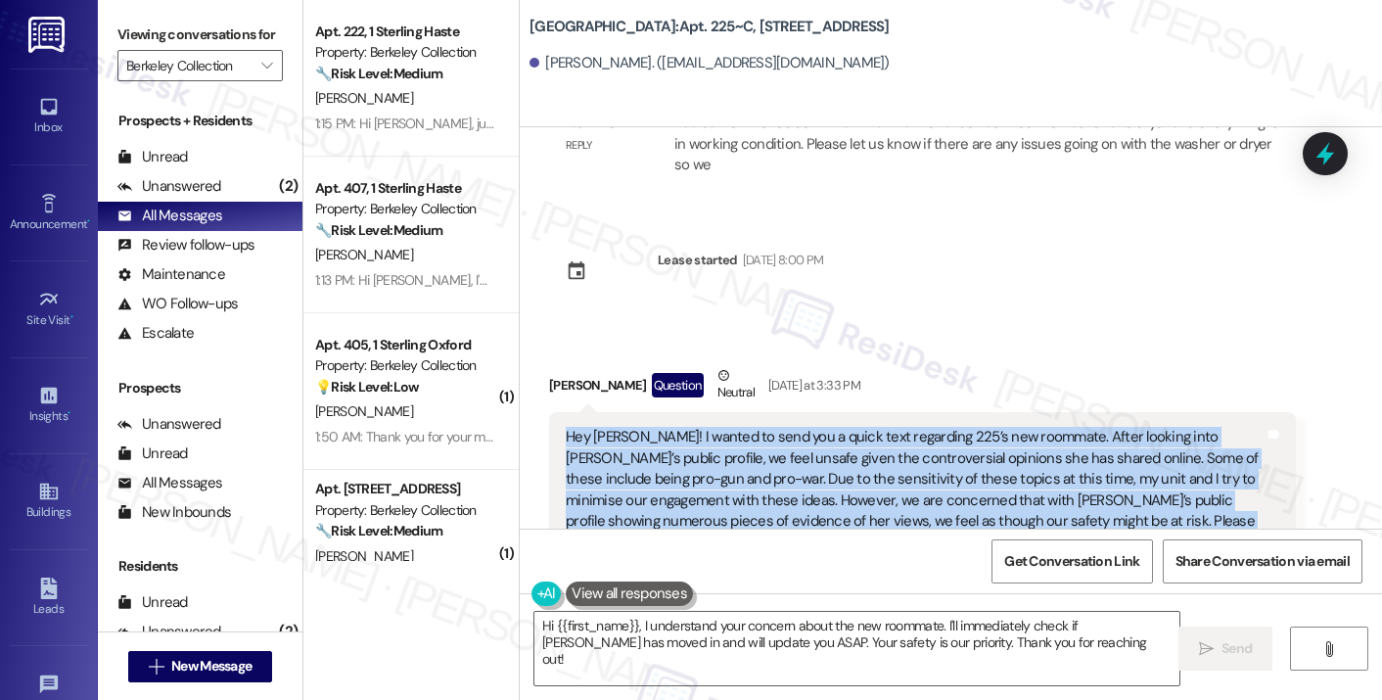
click at [708, 427] on div "Hey [PERSON_NAME]! I wanted to send you a quick text regarding 225’s new roomma…" at bounding box center [915, 521] width 699 height 189
click at [983, 427] on div "Hey [PERSON_NAME]! I wanted to send you a quick text regarding 225’s new roomma…" at bounding box center [915, 521] width 699 height 189
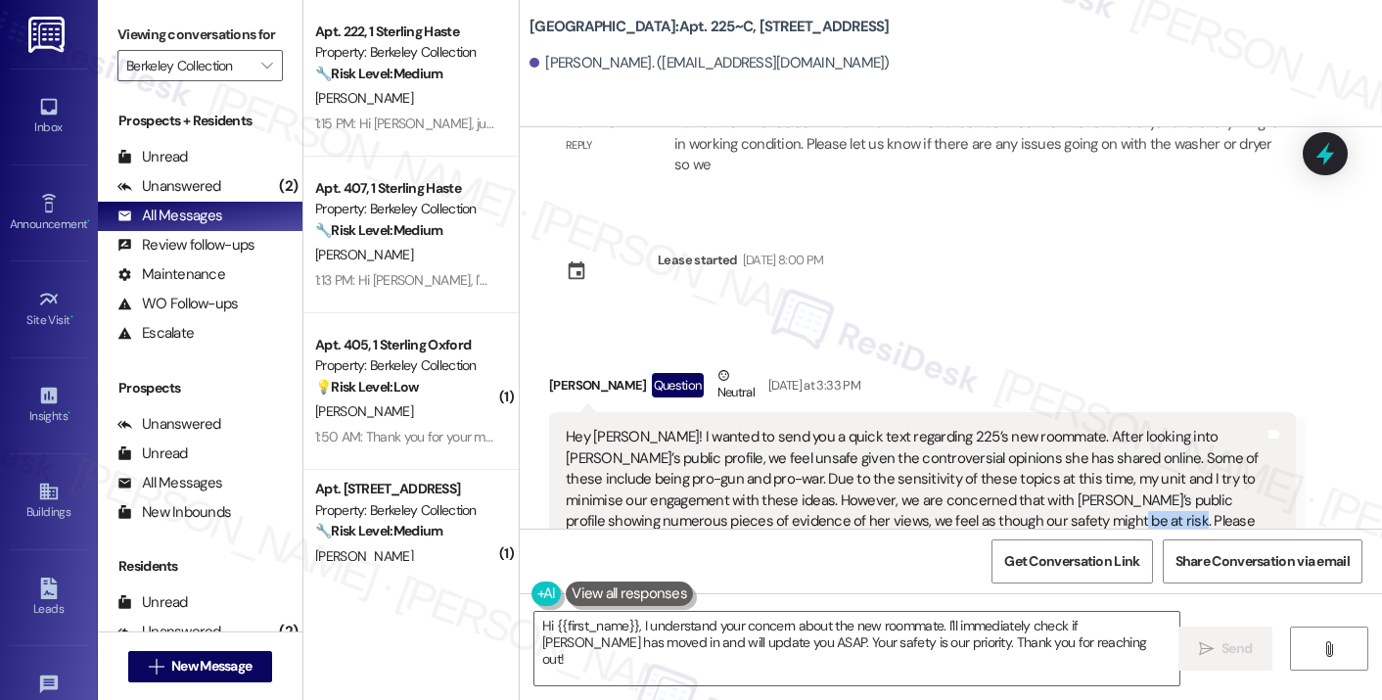
click at [983, 427] on div "Hey [PERSON_NAME]! I wanted to send you a quick text regarding 225’s new roomma…" at bounding box center [915, 521] width 699 height 189
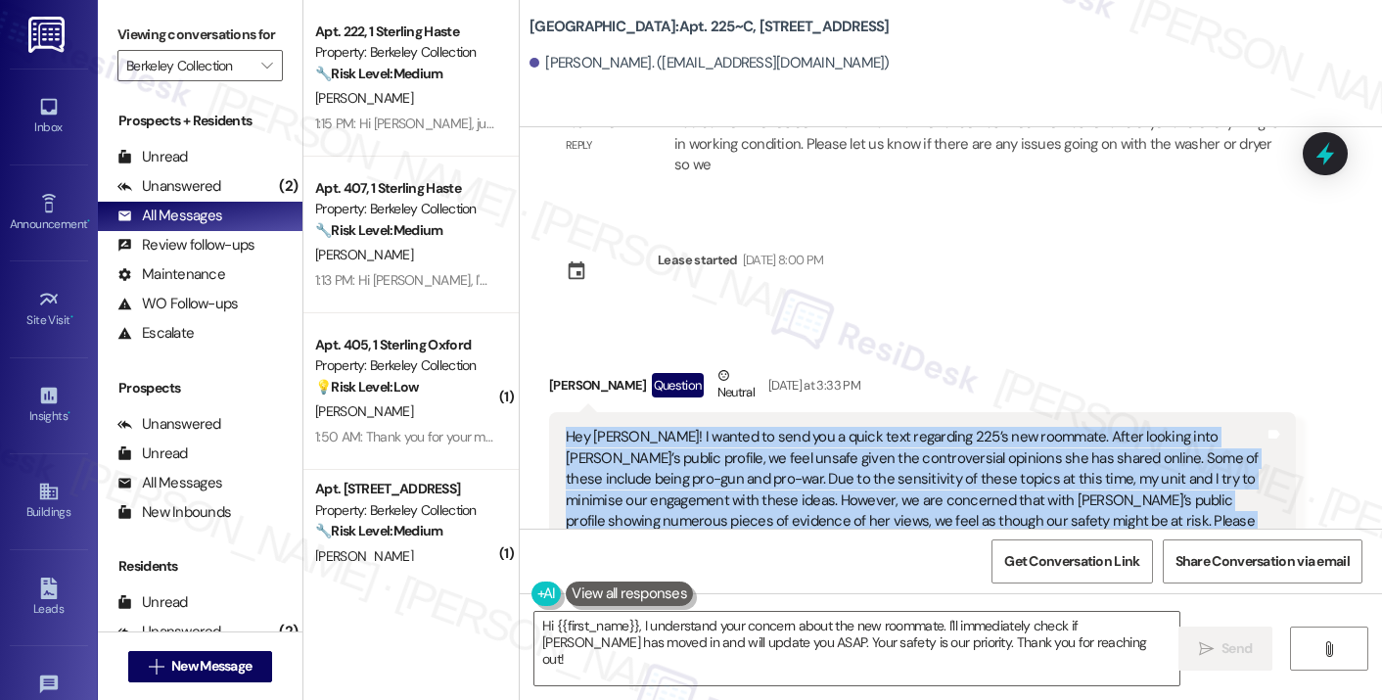
click at [983, 427] on div "Hey [PERSON_NAME]! I wanted to send you a quick text regarding 225’s new roomma…" at bounding box center [915, 521] width 699 height 189
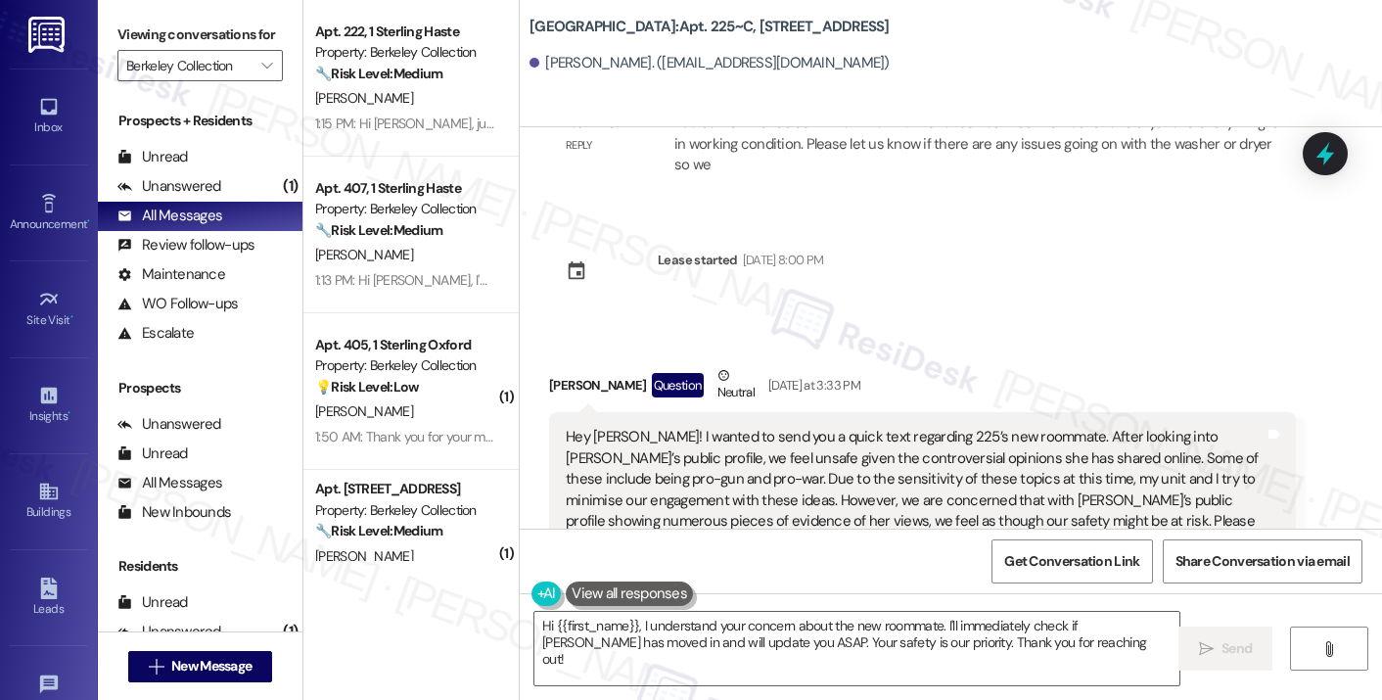
click at [149, 39] on label "Viewing conversations for" at bounding box center [199, 35] width 165 height 30
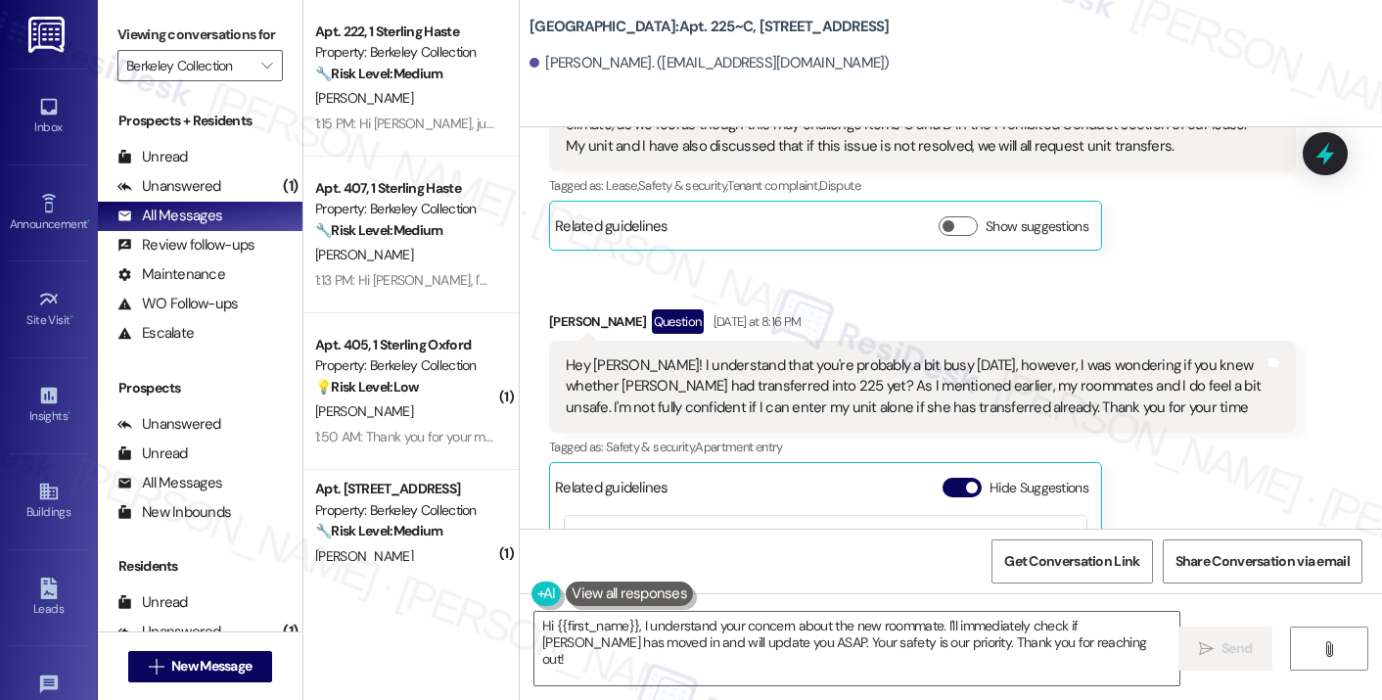
scroll to position [11974, 0]
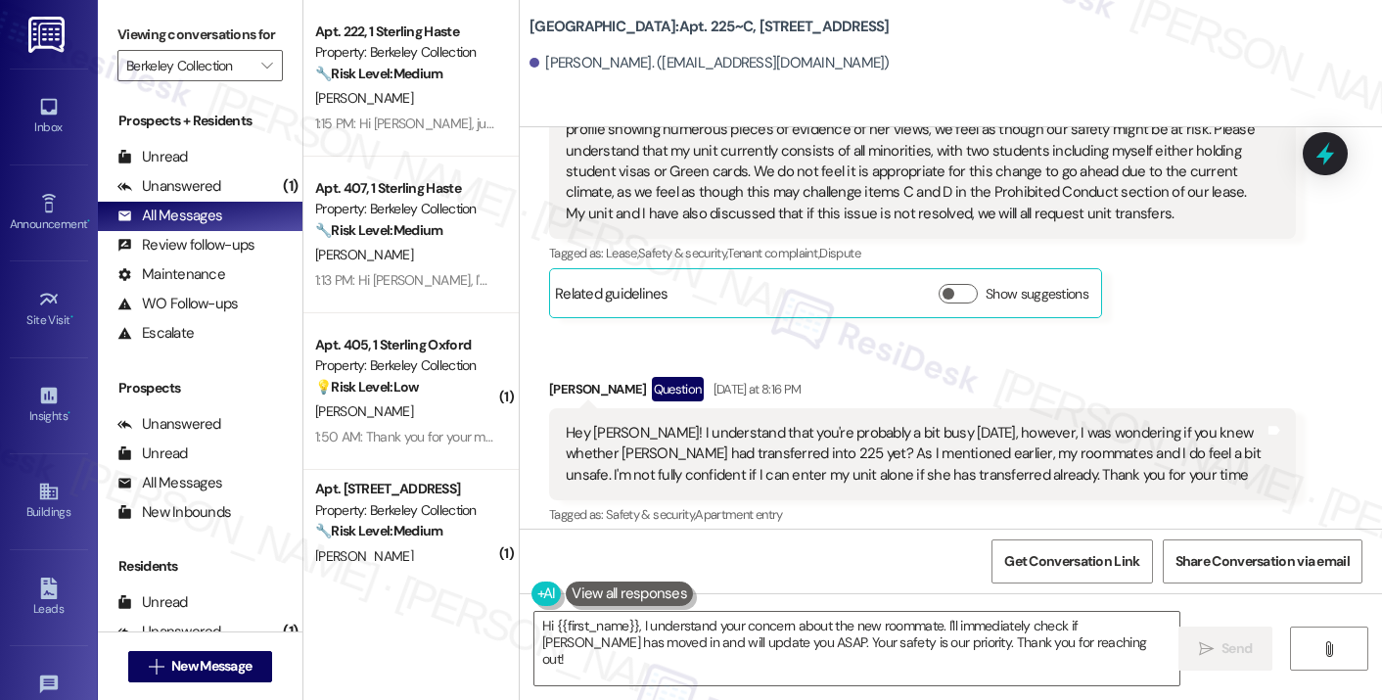
click at [681, 423] on div "Hey [PERSON_NAME]! I understand that you're probably a bit busy [DATE], however…" at bounding box center [915, 454] width 699 height 63
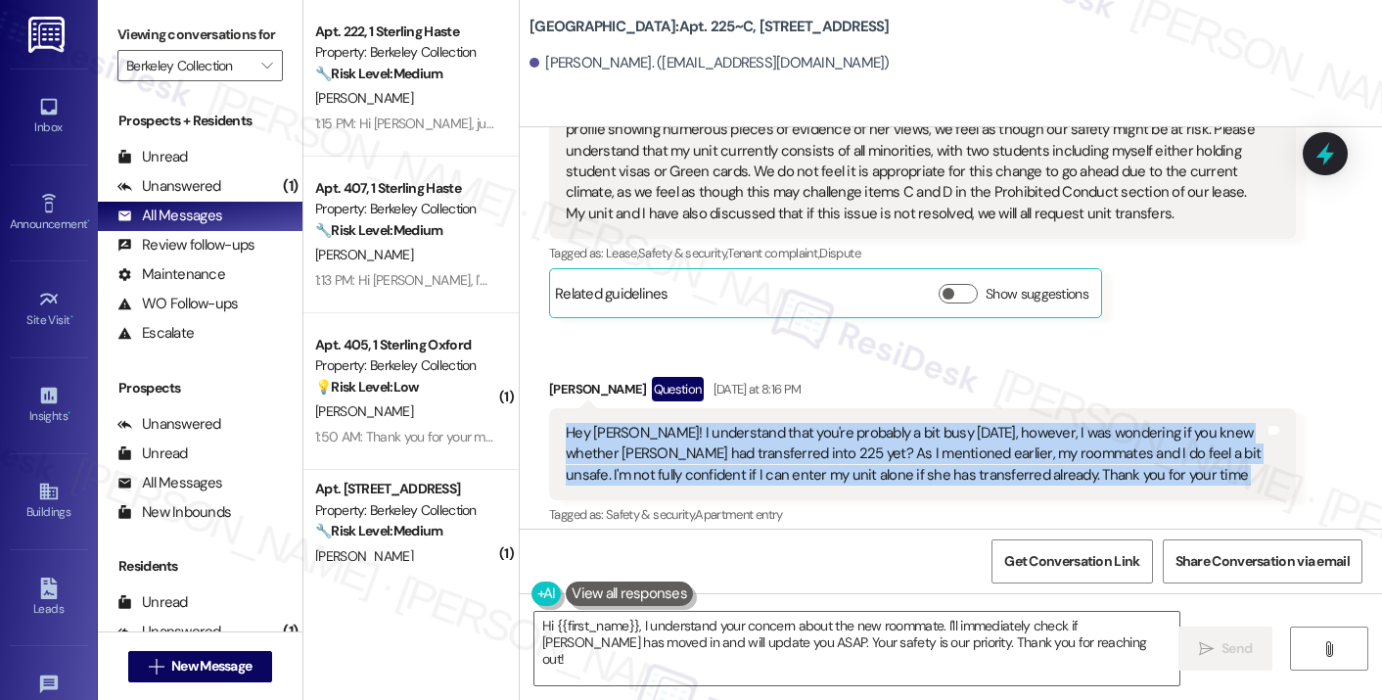
click at [681, 423] on div "Hey [PERSON_NAME]! I understand that you're probably a bit busy [DATE], however…" at bounding box center [915, 454] width 699 height 63
copy div "Hey [PERSON_NAME]! I understand that you're probably a bit busy [DATE], however…"
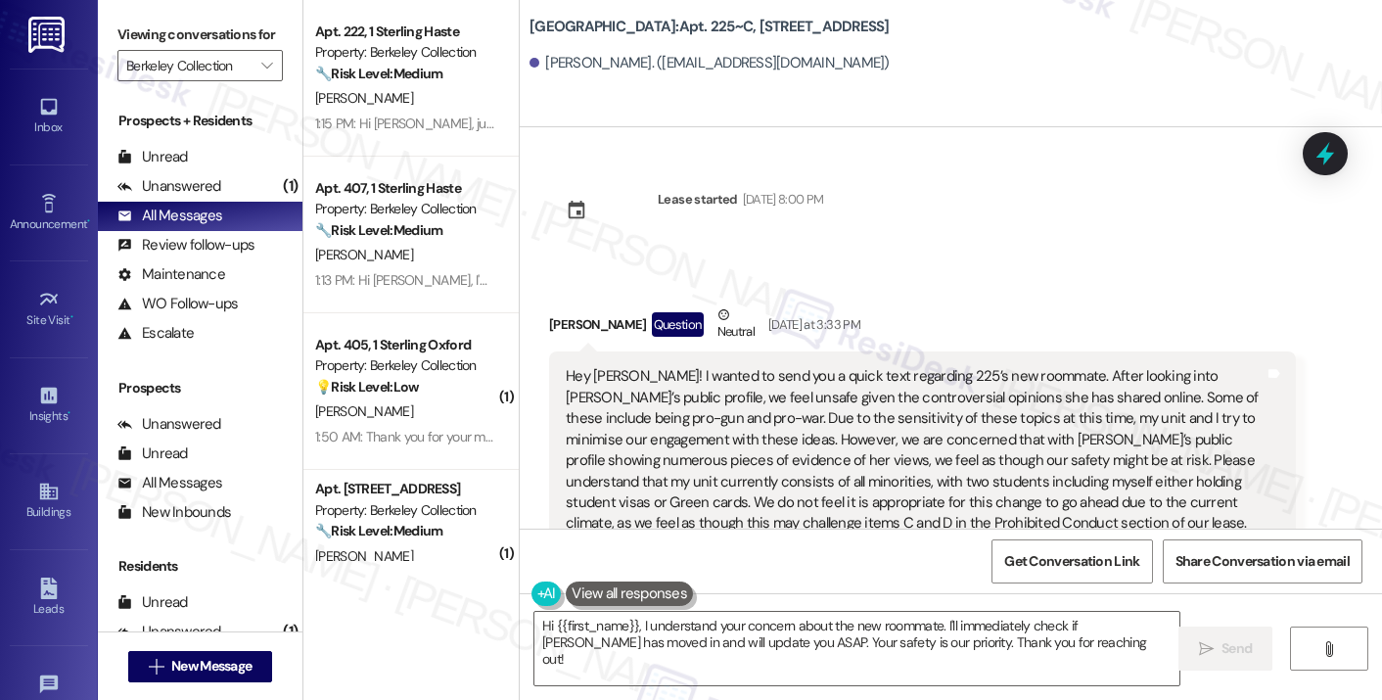
scroll to position [11485, 0]
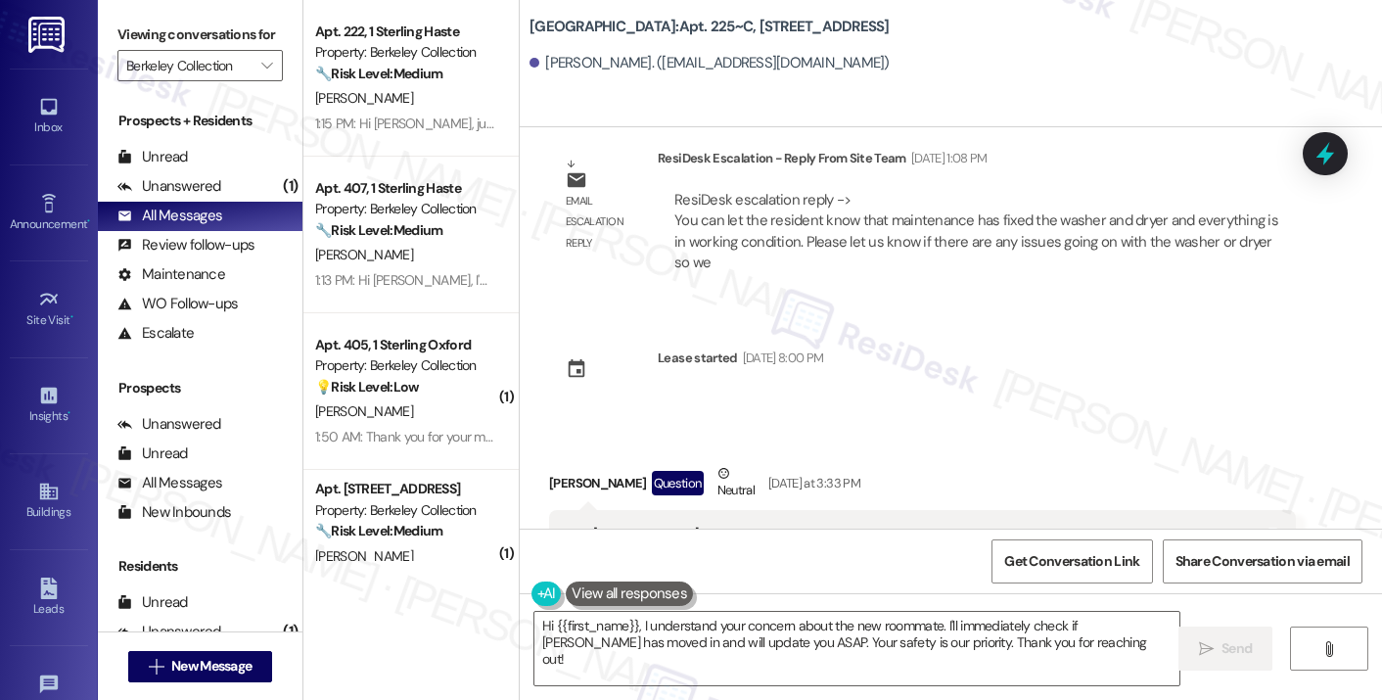
click at [178, 46] on label "Viewing conversations for" at bounding box center [199, 35] width 165 height 30
click at [1057, 625] on textarea "Hi {{first_name}}, I understand your concern about the new roommate. I'll immed…" at bounding box center [856, 648] width 645 height 73
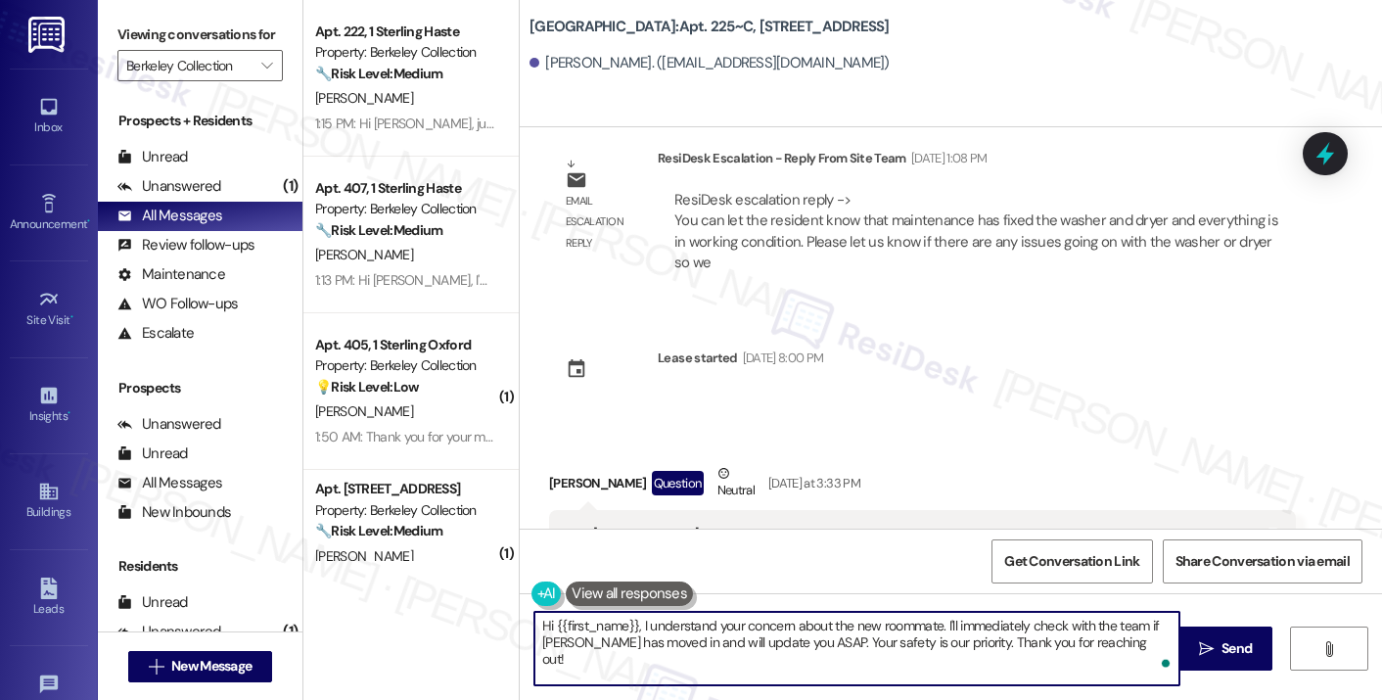
click at [805, 641] on textarea "Hi {{first_name}}, I understand your concern about the new roommate. I'll immed…" at bounding box center [856, 648] width 645 height 73
click at [790, 644] on textarea "Hi {{first_name}}, I understand your concern about the new roommate. I'll immed…" at bounding box center [856, 648] width 645 height 73
click at [723, 668] on textarea "Hi {{first_name}}, I understand your concern about the new roommate. I'll immed…" at bounding box center [856, 648] width 645 height 73
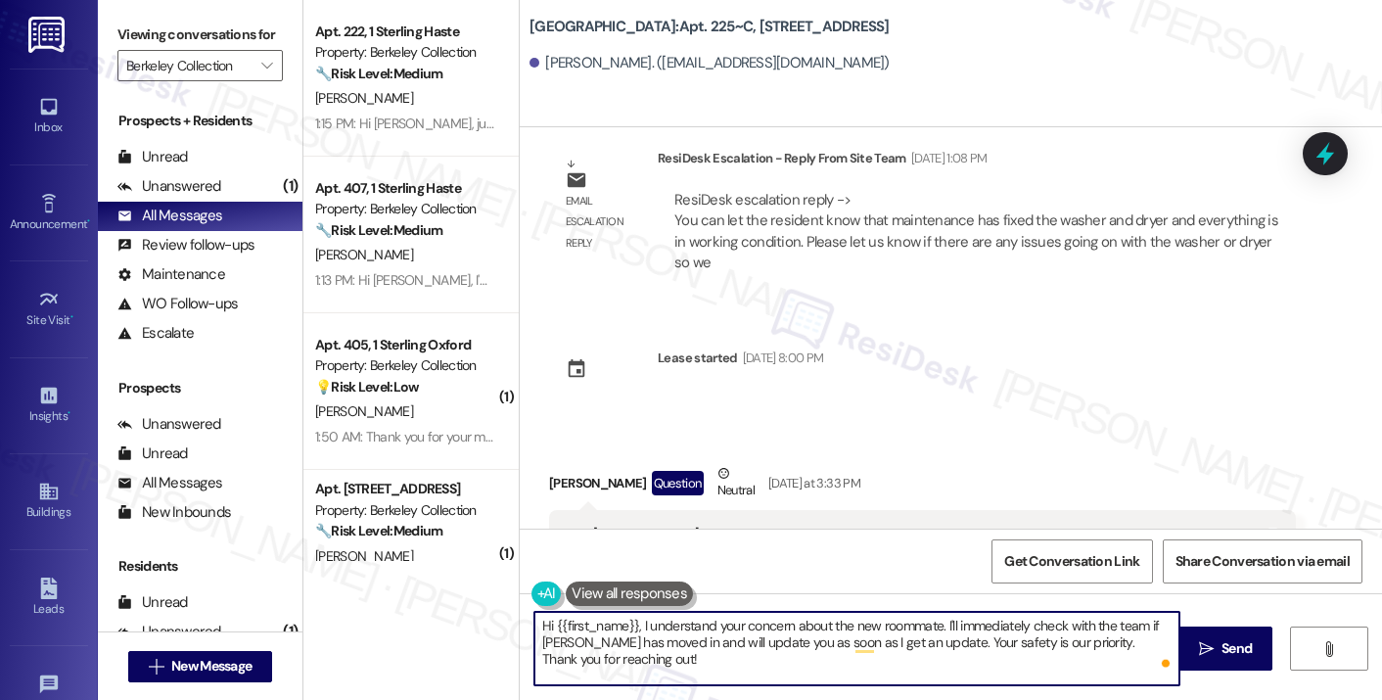
click at [826, 661] on textarea "Hi {{first_name}}, I understand your concern about the new roommate. I'll immed…" at bounding box center [856, 648] width 645 height 73
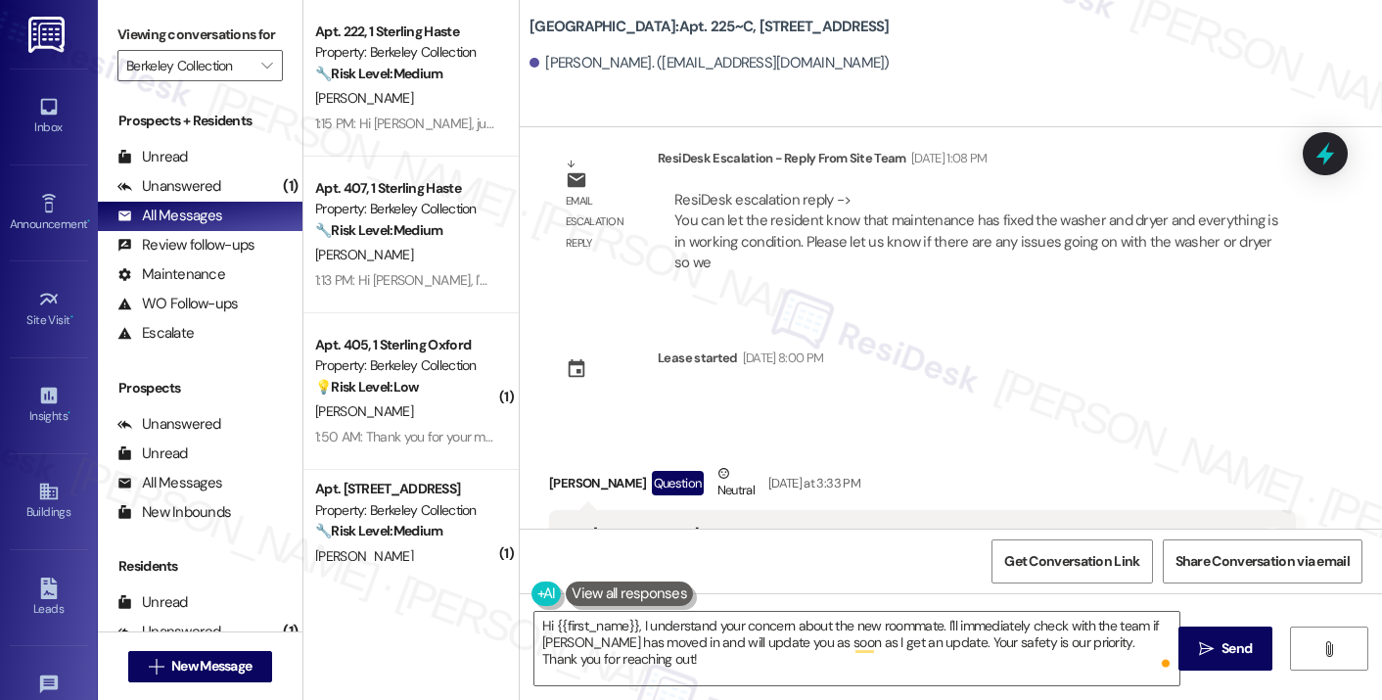
click at [139, 30] on label "Viewing conversations for" at bounding box center [199, 35] width 165 height 30
click at [954, 668] on textarea "Hi {{first_name}}, I understand your concern about the new roommate. I'll immed…" at bounding box center [856, 648] width 645 height 73
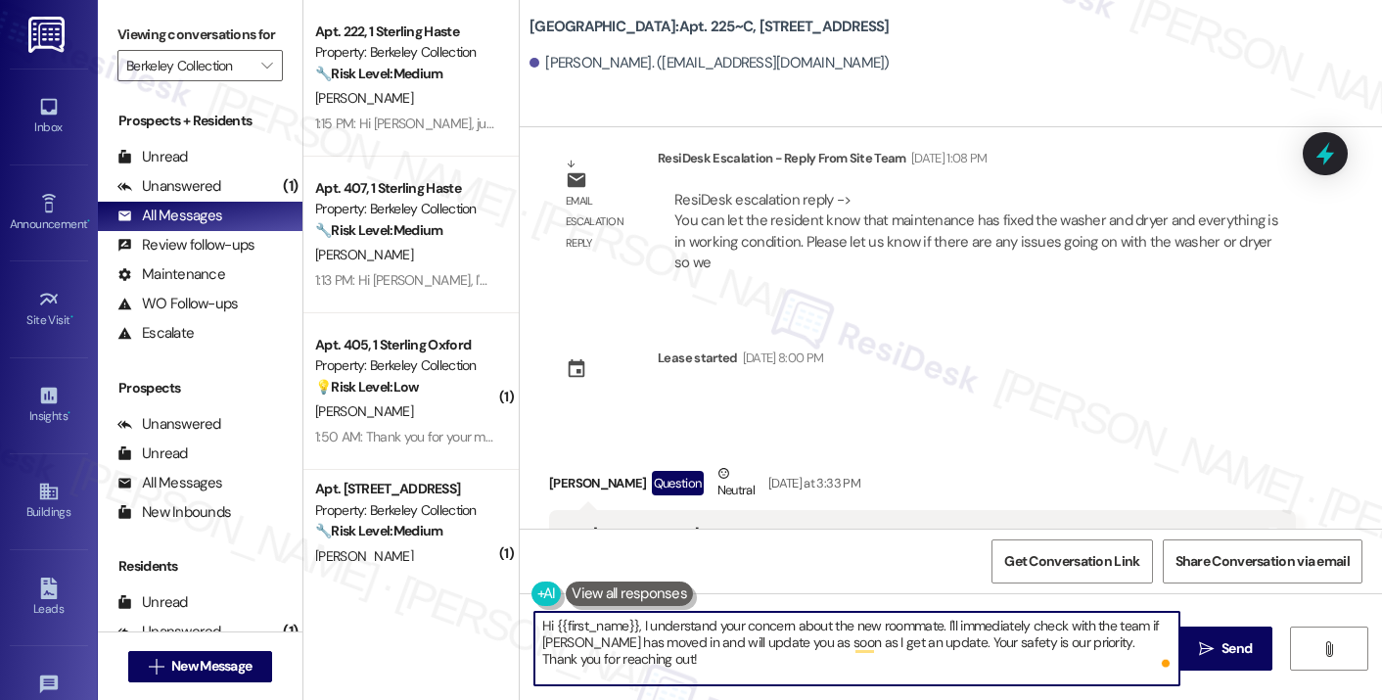
click at [878, 664] on textarea "Hi {{first_name}}, I understand your concern about the new roommate. I'll immed…" at bounding box center [856, 648] width 645 height 73
click at [911, 639] on textarea "Hi {{first_name}}, I understand your concern about the new roommate. I'll immed…" at bounding box center [856, 648] width 645 height 73
click at [660, 655] on textarea "Hi {{first_name}}, I understand your concern about the new roommate. I'll immed…" at bounding box center [856, 648] width 645 height 73
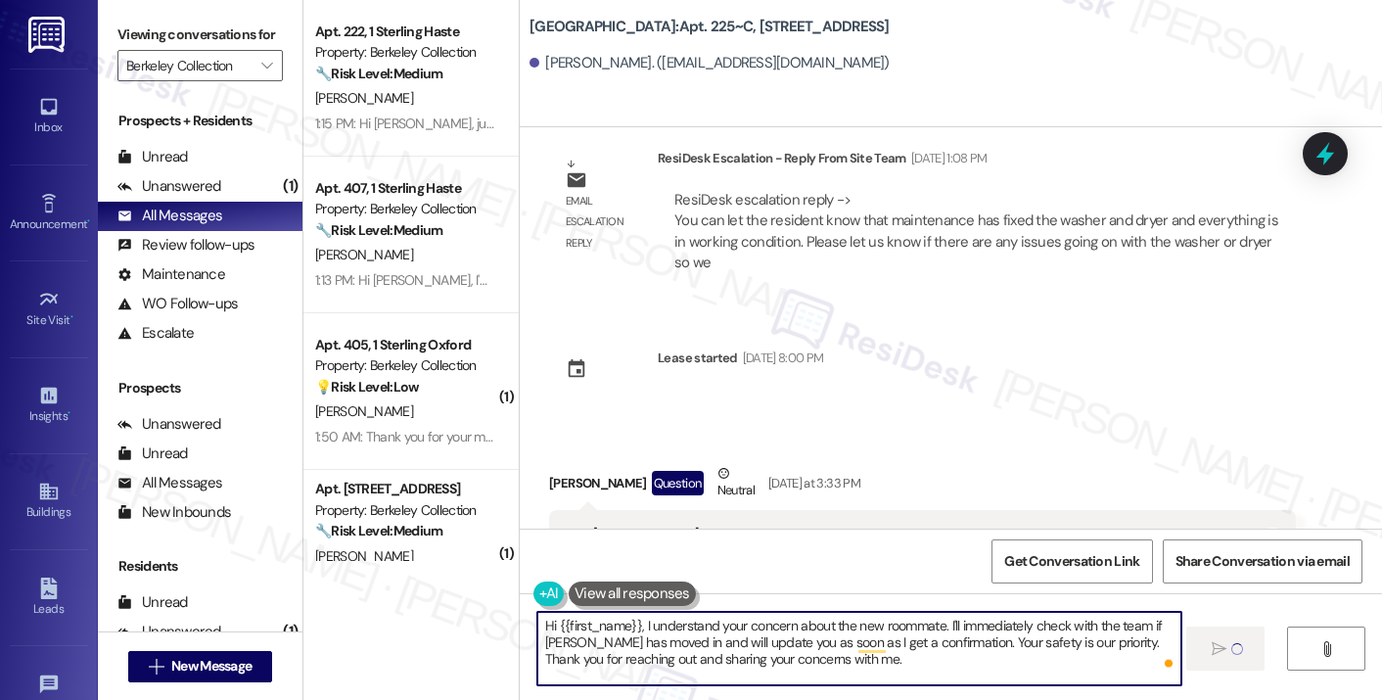
type textarea "Hi {{first_name}}, I understand your concern about the new roommate. I'll immed…"
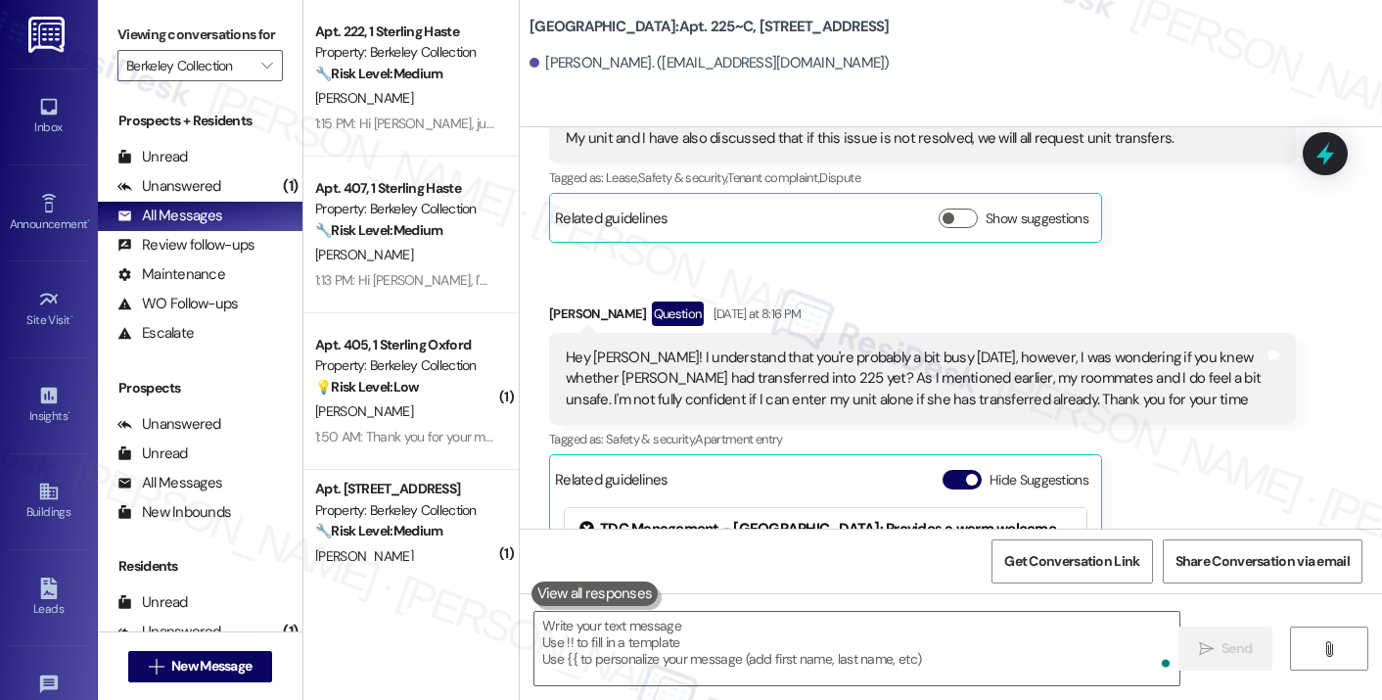
scroll to position [12170, 0]
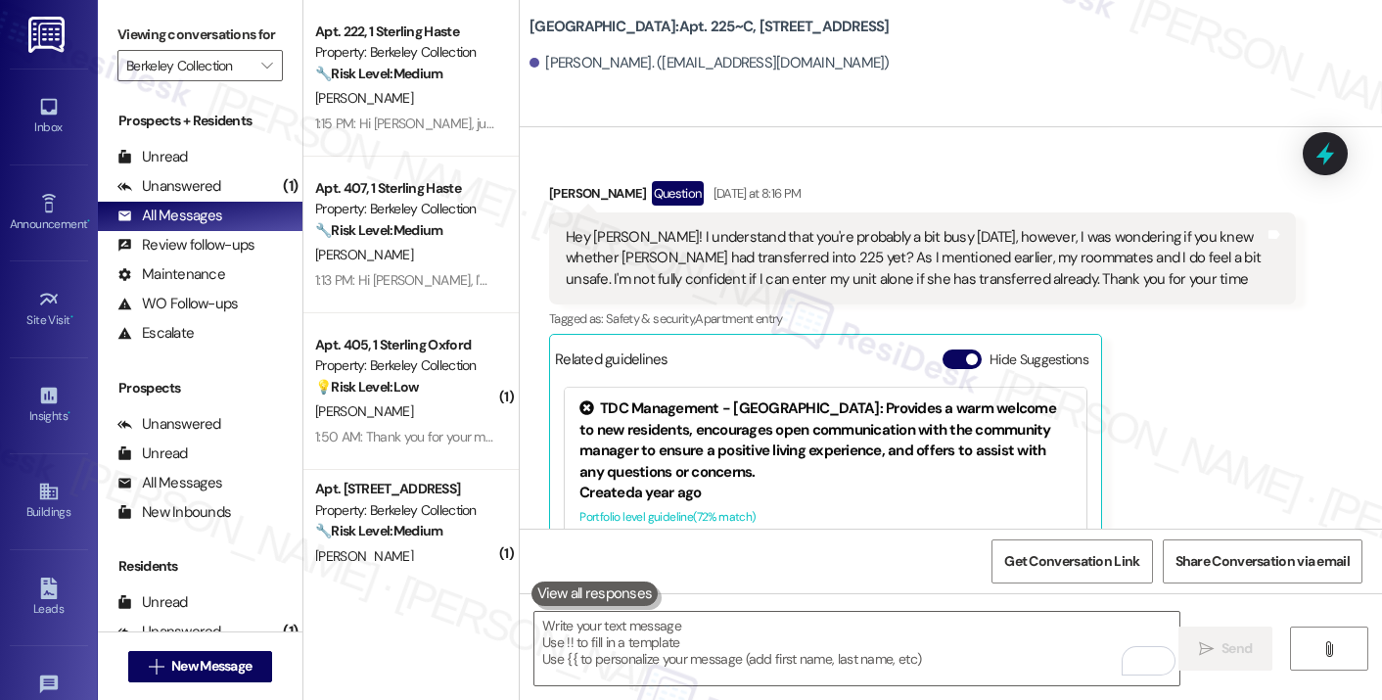
drag, startPoint x: 160, startPoint y: 13, endPoint x: 196, endPoint y: 23, distance: 37.5
click at [160, 13] on div "Viewing conversations for Berkeley Collection " at bounding box center [200, 50] width 205 height 101
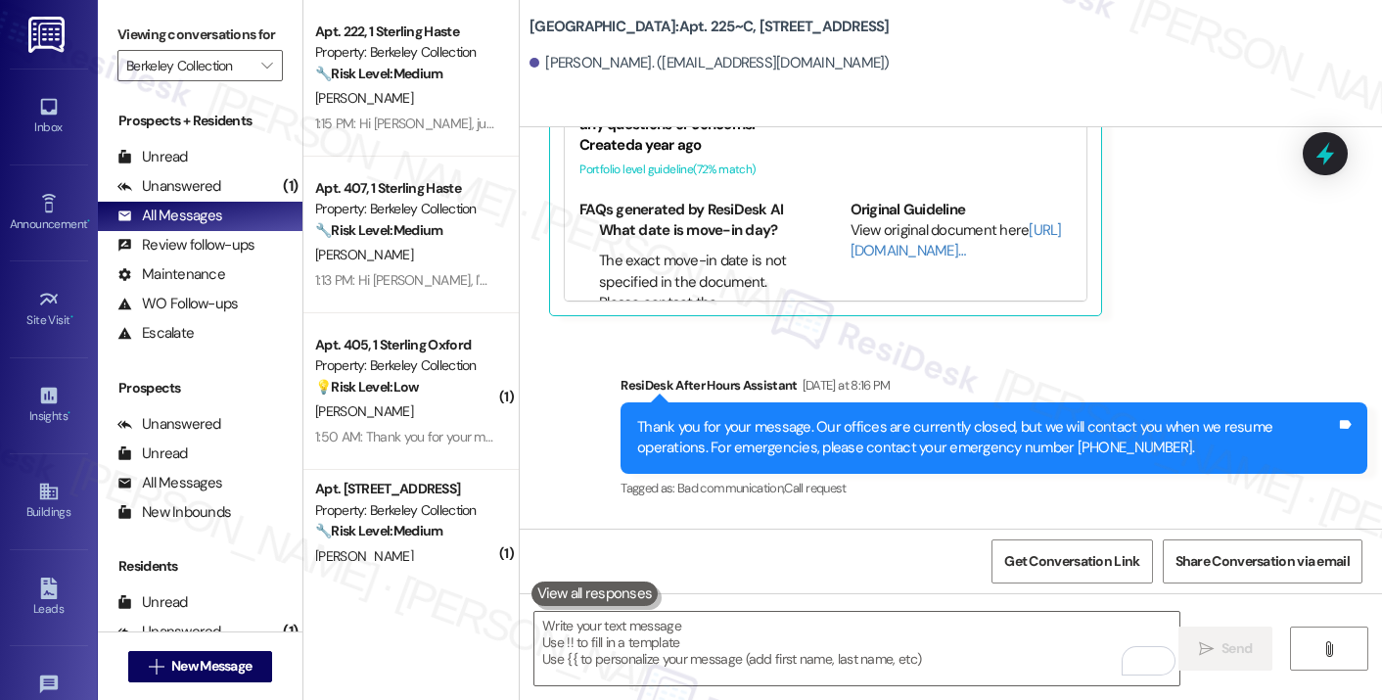
scroll to position [12714, 0]
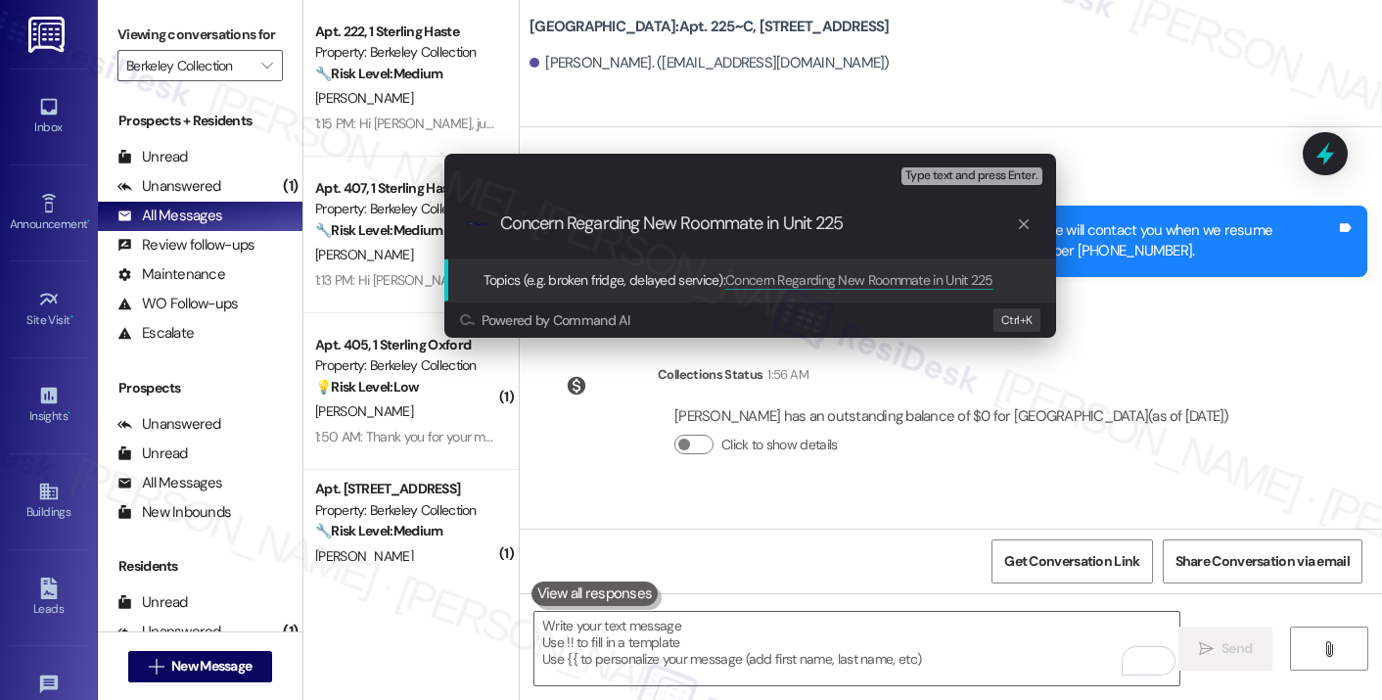
click at [642, 218] on input "Concern Regarding New Roommate in Unit 225" at bounding box center [758, 223] width 516 height 21
click at [766, 222] on input "Concern Regarding New Roommate in Unit 225" at bounding box center [758, 223] width 516 height 21
type input "Concern Regarding New Roommate ([PERSON_NAME]) in Unit 225"
click at [954, 229] on input "Concern Regarding New Roommate ([PERSON_NAME]) in Unit 225" at bounding box center [758, 223] width 516 height 21
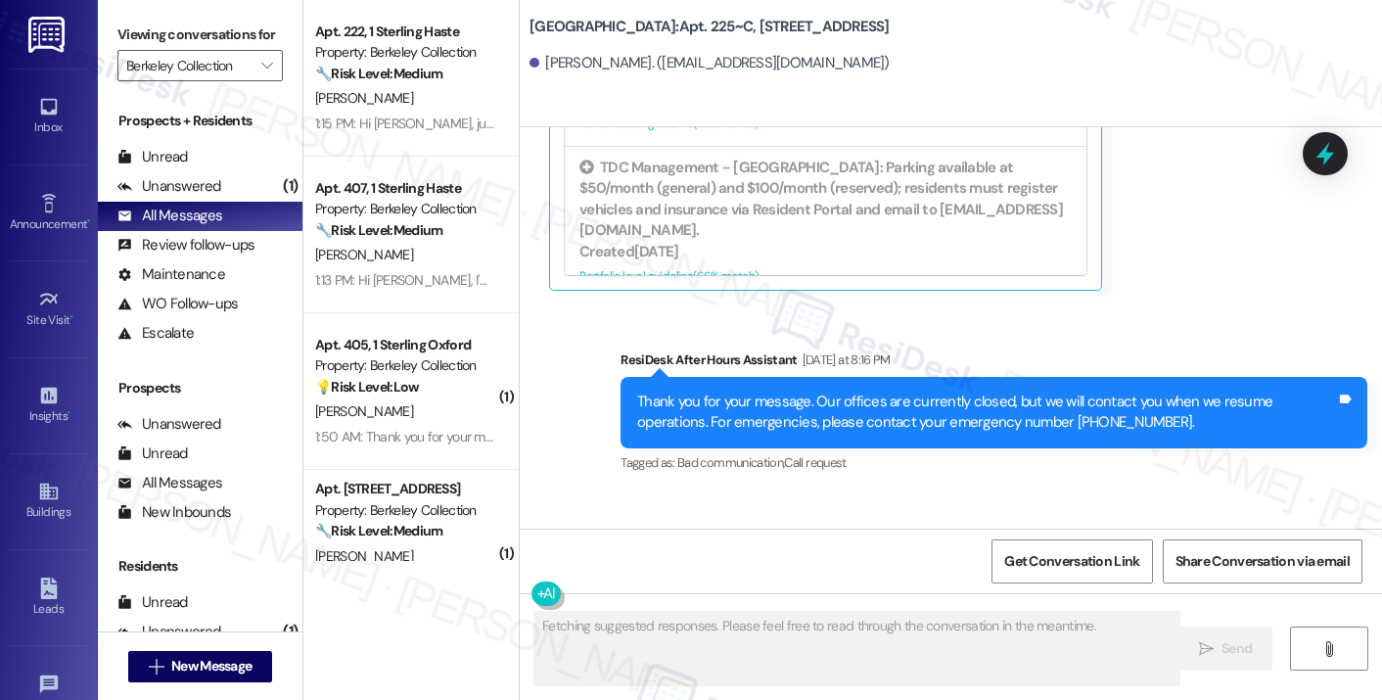
scroll to position [12743, 0]
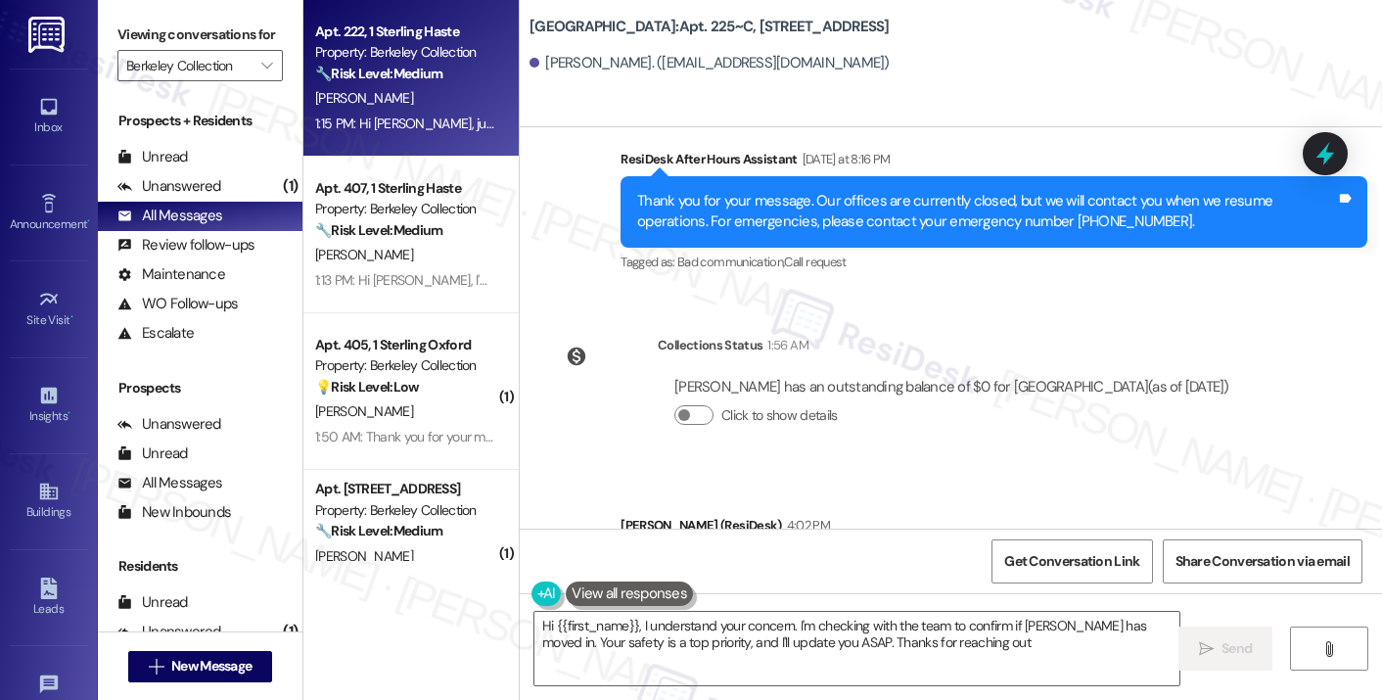
type textarea "Hi {{first_name}}, I understand your concern. I'm checking with the team to con…"
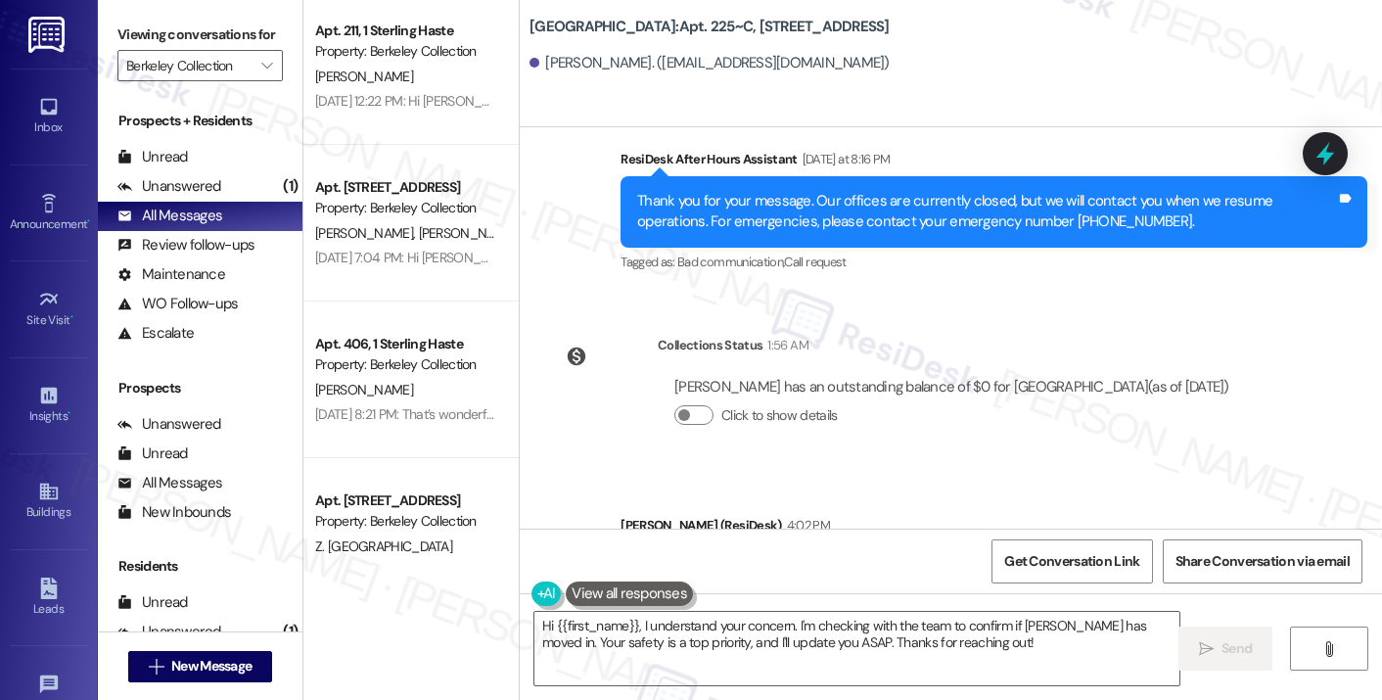
scroll to position [1566, 0]
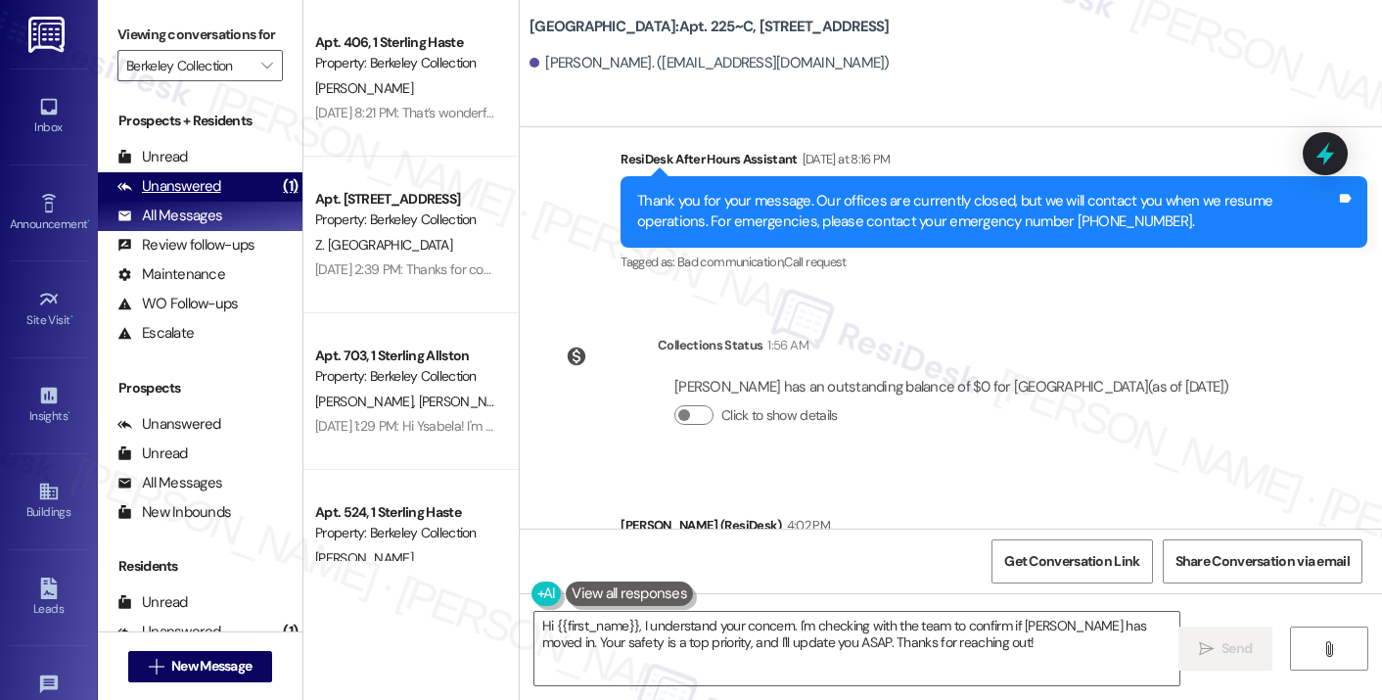
click at [227, 202] on div "Unanswered (1)" at bounding box center [200, 186] width 205 height 29
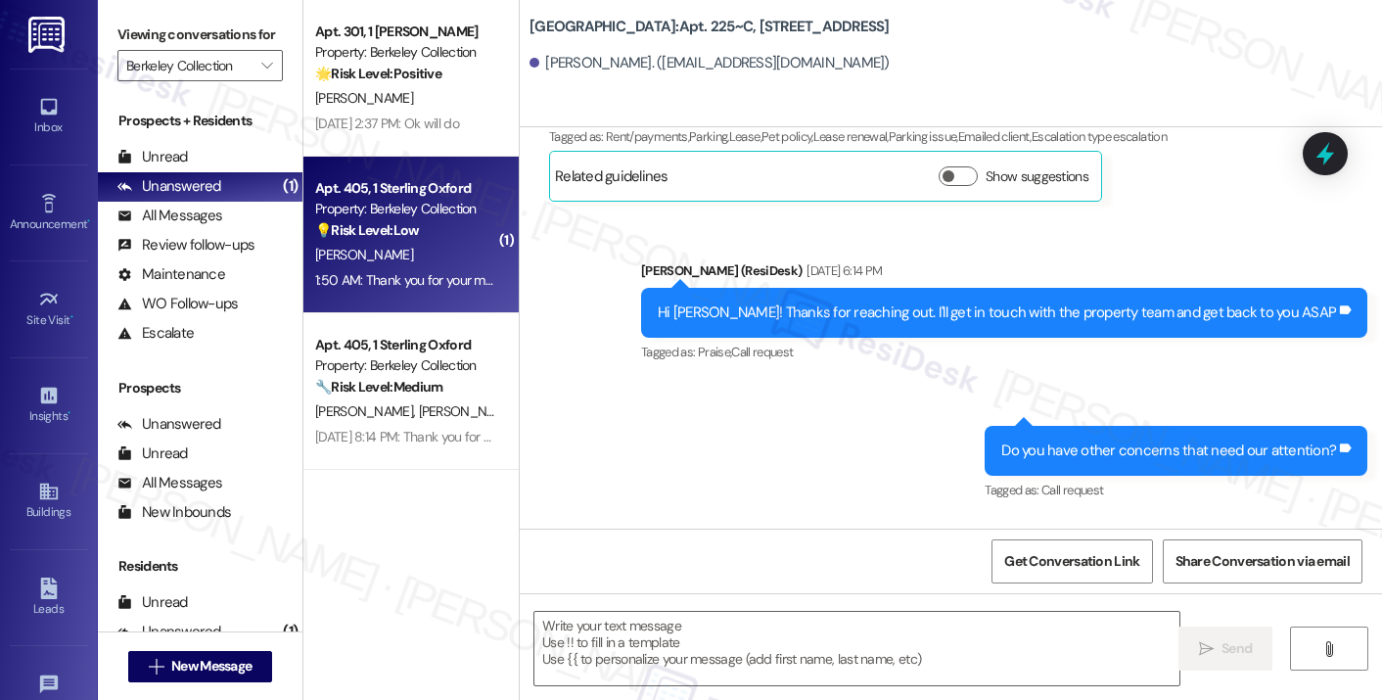
click at [425, 251] on div "[PERSON_NAME]" at bounding box center [405, 255] width 185 height 24
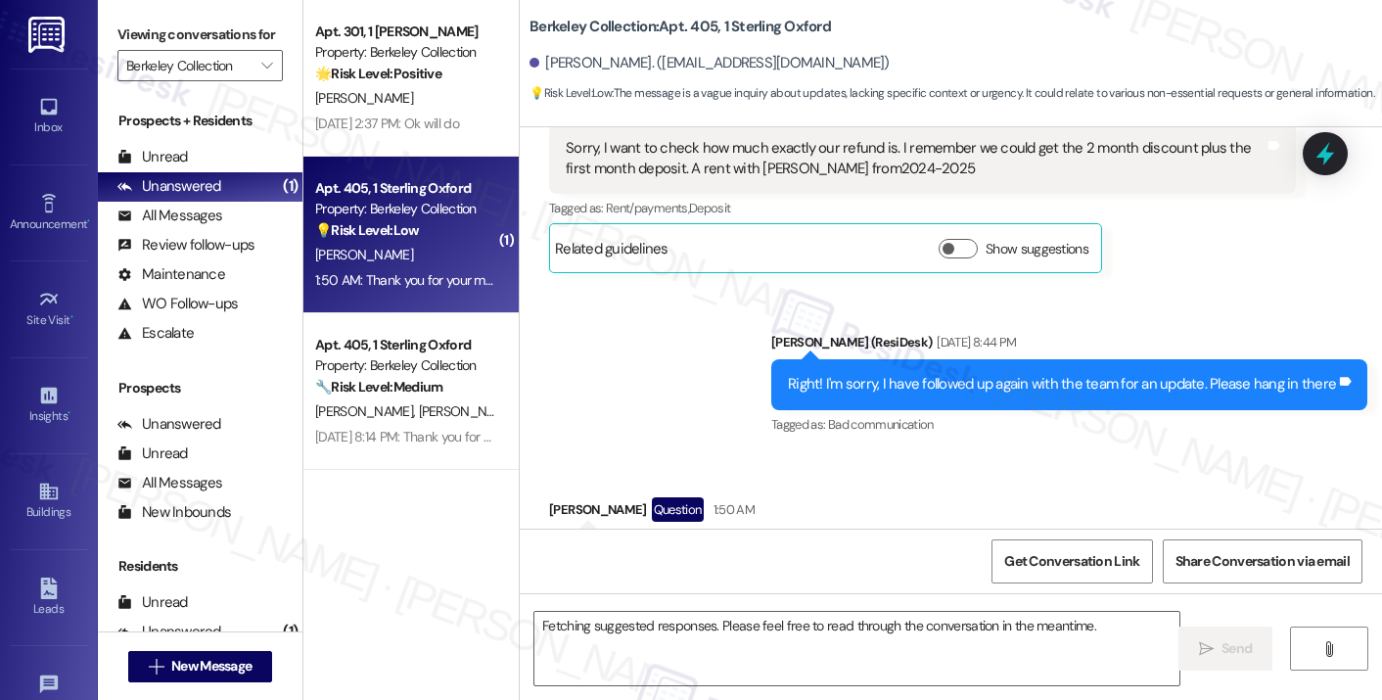
scroll to position [829, 0]
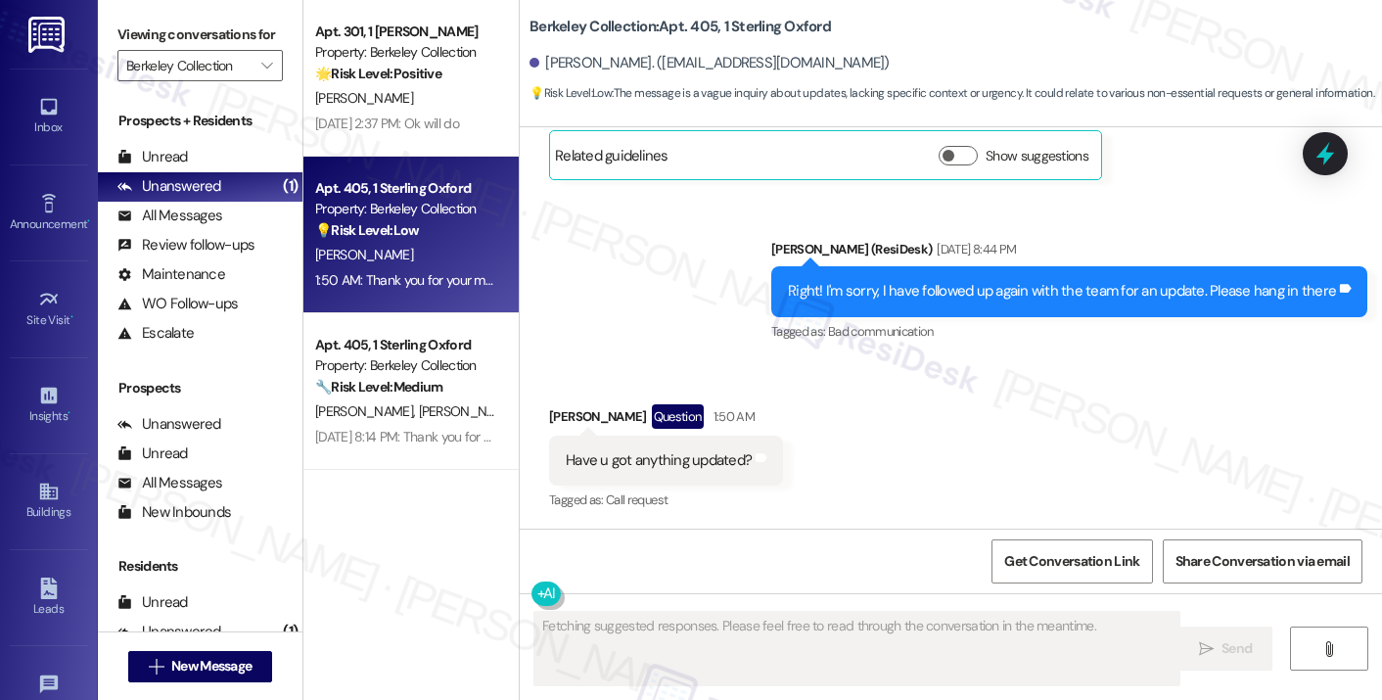
click at [975, 289] on div "Right! I'm sorry, I have followed up again with the team for an update. Please …" at bounding box center [1062, 291] width 548 height 21
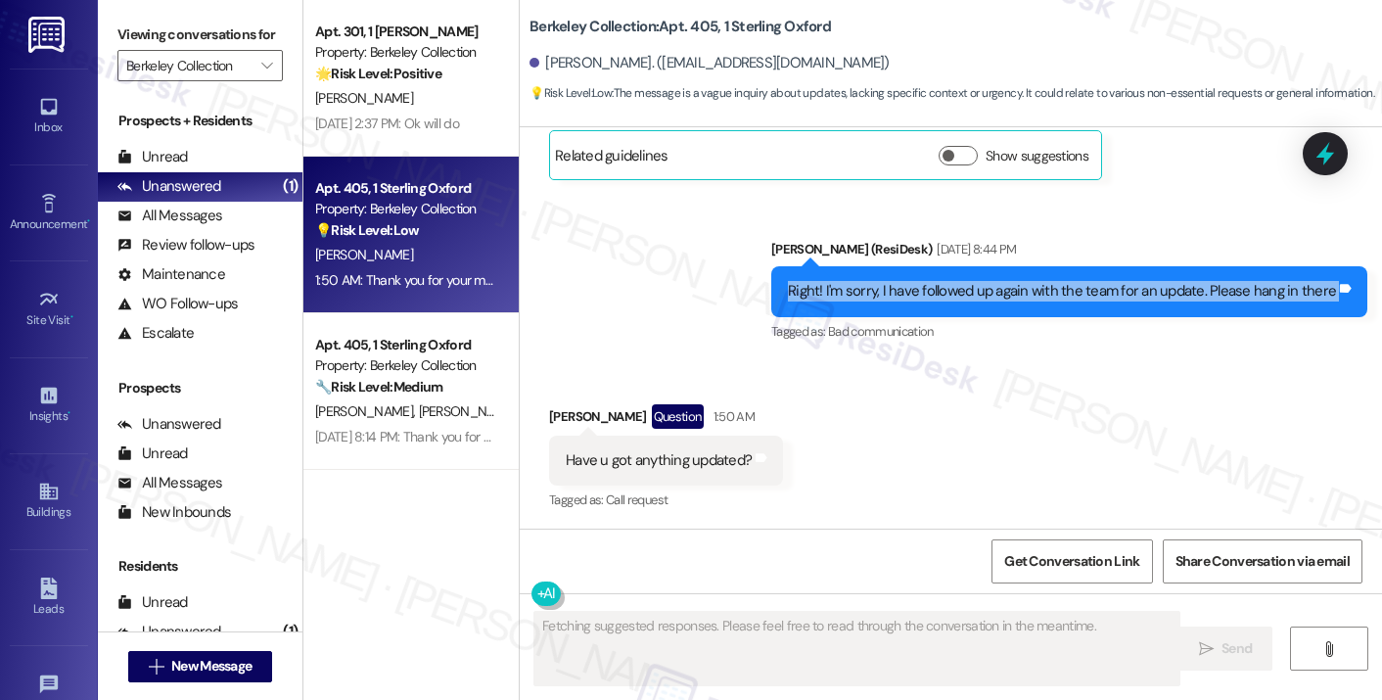
click at [975, 289] on div "Right! I'm sorry, I have followed up again with the team for an update. Please …" at bounding box center [1062, 291] width 548 height 21
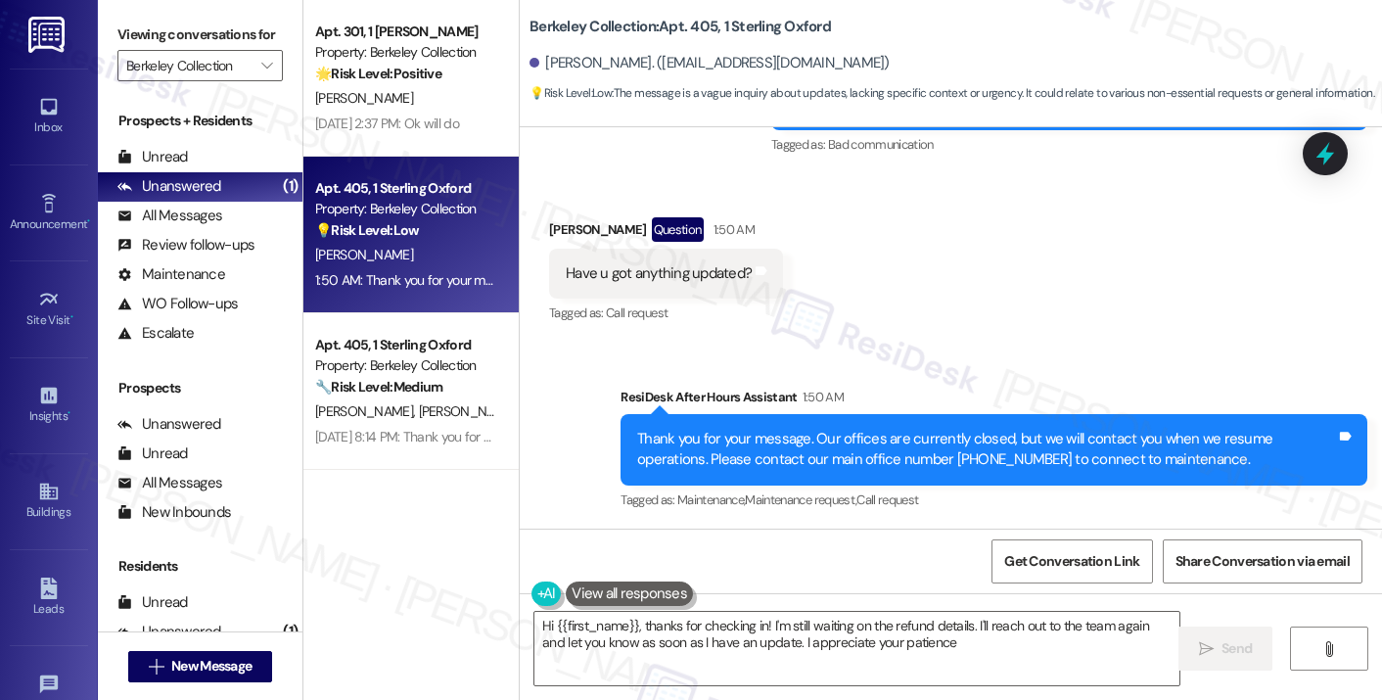
type textarea "Hi {{first_name}}, thanks for checking in! I'm still waiting on the refund deta…"
click at [803, 449] on div "Thank you for your message. Our offices are currently closed, but we will conta…" at bounding box center [986, 450] width 699 height 42
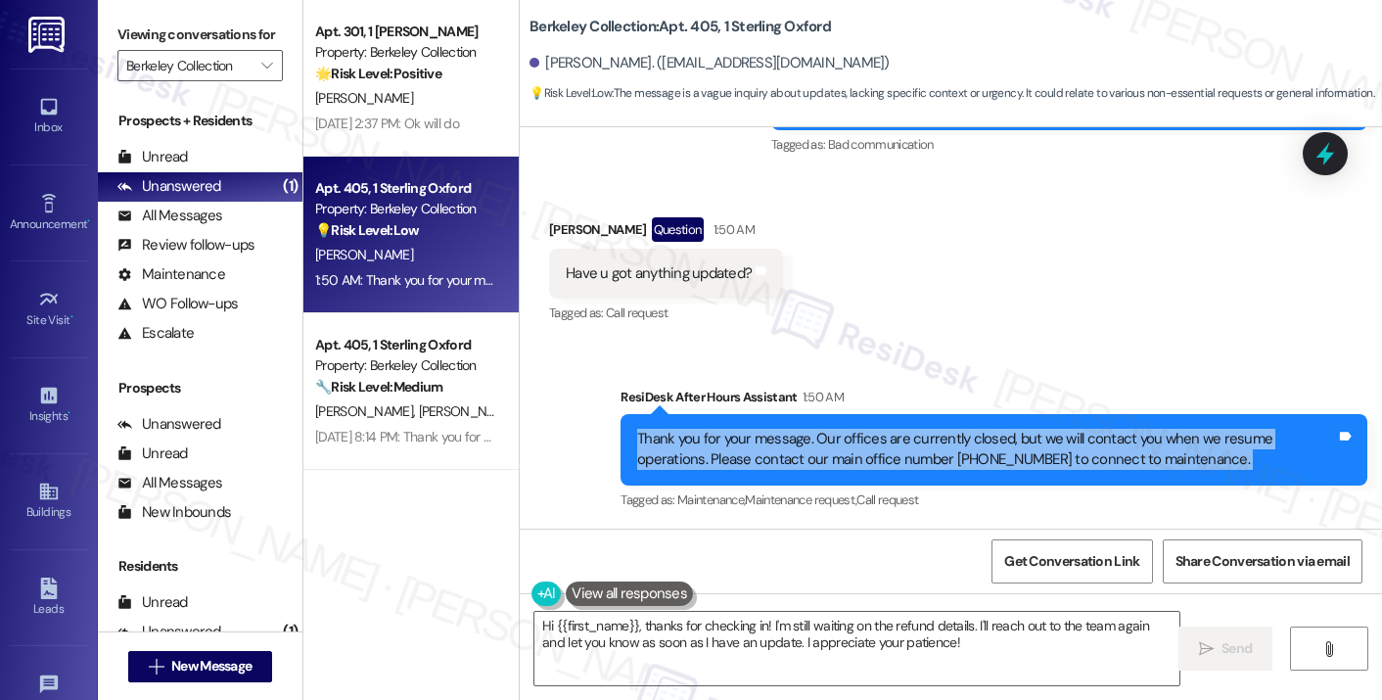
click at [803, 449] on div "Thank you for your message. Our offices are currently closed, but we will conta…" at bounding box center [986, 450] width 699 height 42
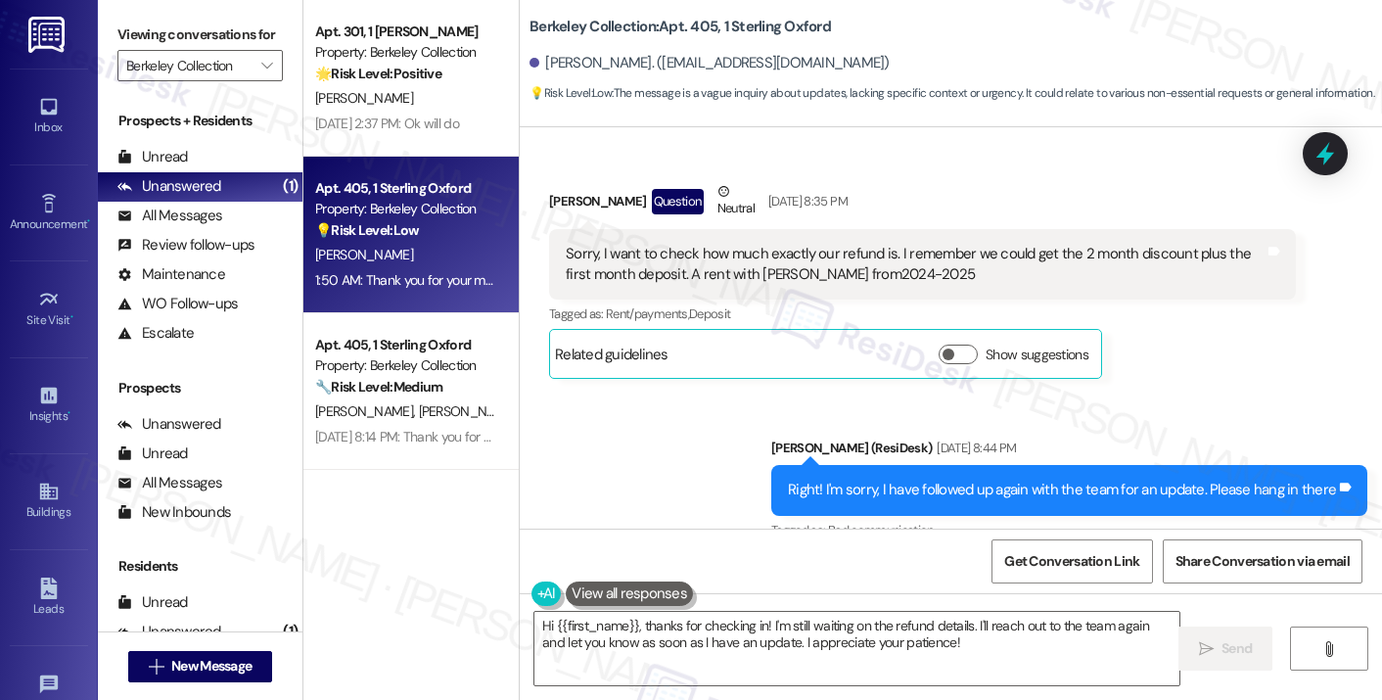
scroll to position [624, 0]
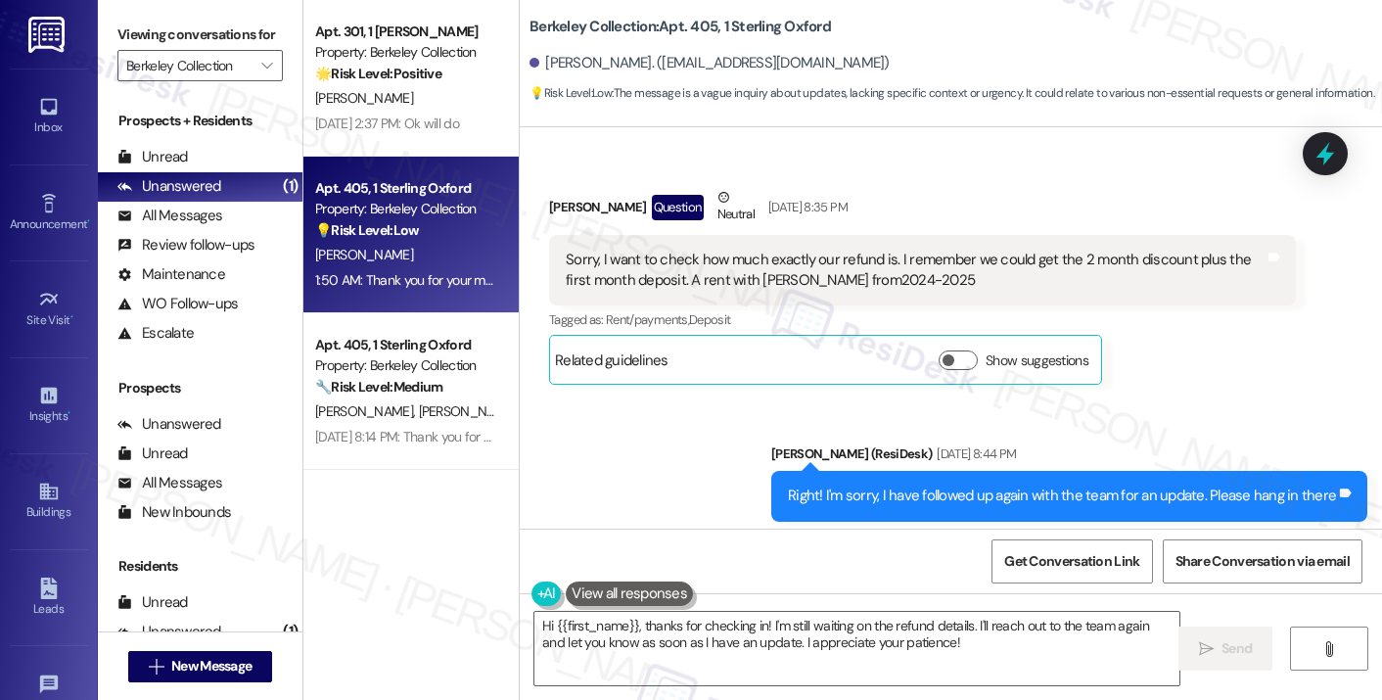
click at [723, 264] on div "Sorry, I want to check how much exactly our refund is. I remember we could get …" at bounding box center [915, 271] width 699 height 42
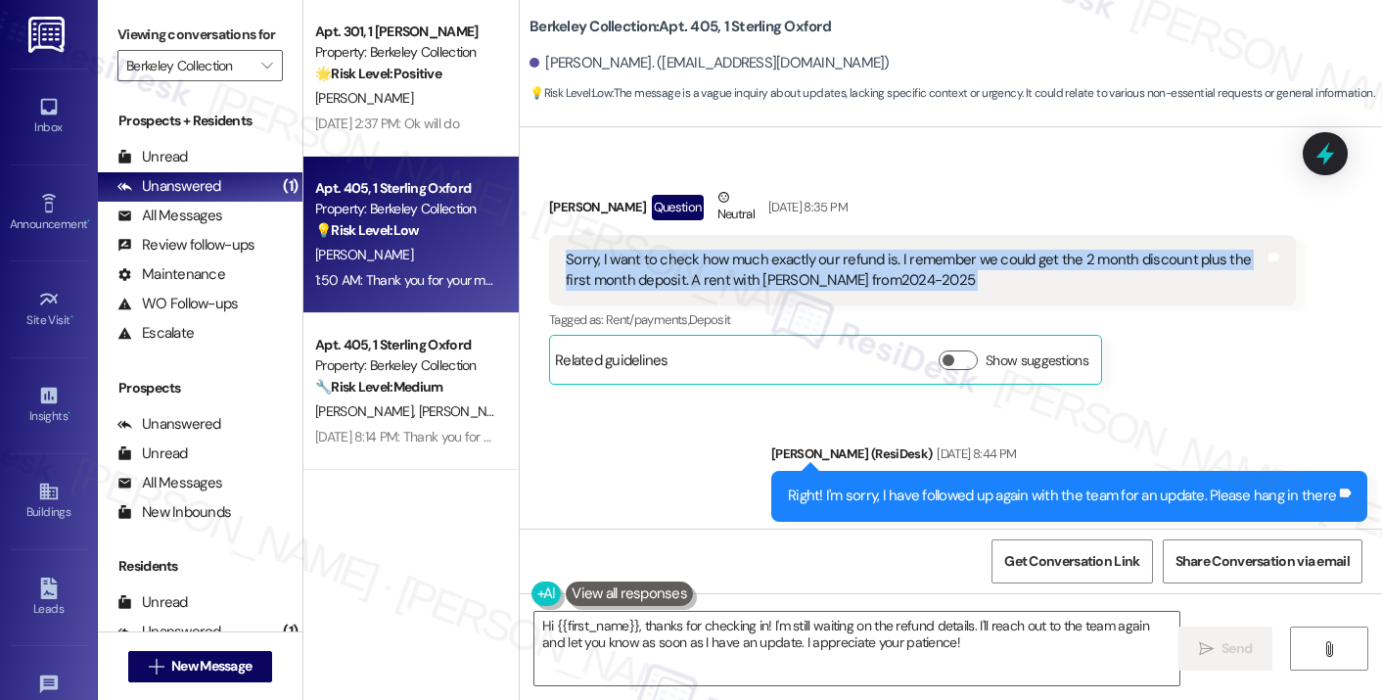
click at [723, 264] on div "Sorry, I want to check how much exactly our refund is. I remember we could get …" at bounding box center [915, 271] width 699 height 42
